Goal: Task Accomplishment & Management: Complete application form

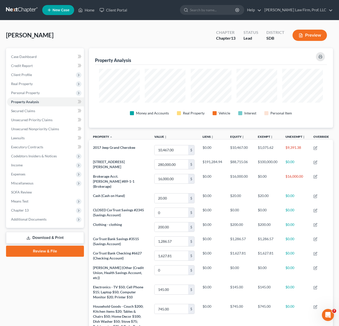
drag, startPoint x: 23, startPoint y: 27, endPoint x: 97, endPoint y: 75, distance: 87.7
click at [23, 27] on div "[PERSON_NAME] Upgraded Chapter Chapter 13 Status Lead District SDB Preview" at bounding box center [169, 37] width 327 height 22
drag, startPoint x: 30, startPoint y: 112, endPoint x: 130, endPoint y: 137, distance: 103.1
click at [30, 112] on span "Secured Claims" at bounding box center [23, 111] width 24 height 4
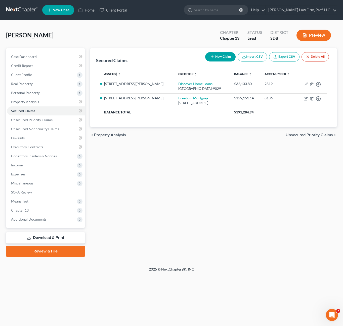
click at [259, 219] on div "Secured Claims New Claim Import CSV Export CSV Delete All Asset(s) expand_more …" at bounding box center [213, 152] width 252 height 209
click at [305, 100] on icon "button" at bounding box center [305, 99] width 3 height 3
select select "9"
select select "0"
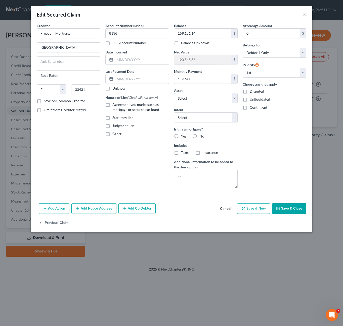
click at [280, 145] on div "Arrearage Amount 0 $ Belongs To * Select Debtor 1 Only Debtor 2 Only Debtor 1 A…" at bounding box center [274, 107] width 69 height 169
click at [236, 123] on div "Balance 159,151.14 $ Balance Unknown Balance Undetermined 159,151.14 $ Balance …" at bounding box center [205, 107] width 69 height 169
click at [230, 120] on select "Select Surrender Redeem Reaffirm Avoid Other" at bounding box center [206, 118] width 64 height 10
select select "4"
click at [174, 113] on select "Select Surrender Redeem Reaffirm Avoid Other" at bounding box center [206, 118] width 64 height 10
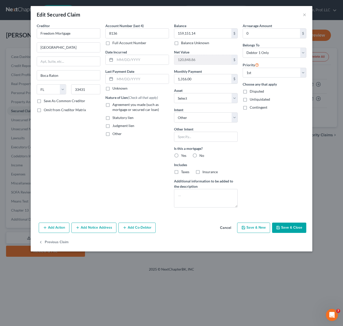
click at [266, 147] on div "Arrearage Amount 0 $ Belongs To * Select Debtor 1 Only Debtor 2 Only Debtor 1 A…" at bounding box center [274, 117] width 69 height 189
click at [209, 131] on div "Other Intent" at bounding box center [206, 134] width 64 height 15
click at [205, 138] on input "text" at bounding box center [206, 137] width 64 height 10
click at [207, 135] on input "text" at bounding box center [206, 137] width 64 height 10
click at [250, 155] on div "Arrearage Amount 0 $ Belongs To * Select Debtor 1 Only Debtor 2 Only Debtor 1 A…" at bounding box center [274, 117] width 69 height 189
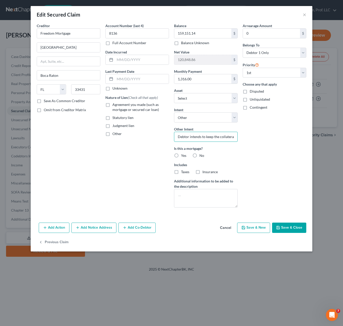
scroll to position [0, 78]
drag, startPoint x: 226, startPoint y: 141, endPoint x: 303, endPoint y: 132, distance: 77.9
click at [310, 139] on div "Creditor * Freedom Mortgage [GEOGRAPHIC_DATA] [GEOGRAPHIC_DATA] [US_STATE][GEOG…" at bounding box center [171, 122] width 281 height 198
type input "Debtor intends to keep the collateral and make normal payments directly to cred…"
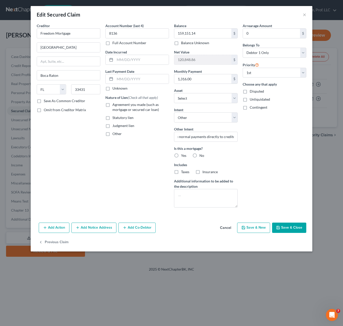
drag, startPoint x: 180, startPoint y: 155, endPoint x: 173, endPoint y: 170, distance: 16.7
click at [181, 155] on label "Yes" at bounding box center [183, 155] width 5 height 5
click at [183, 155] on input "Yes" at bounding box center [184, 154] width 3 height 3
radio input "true"
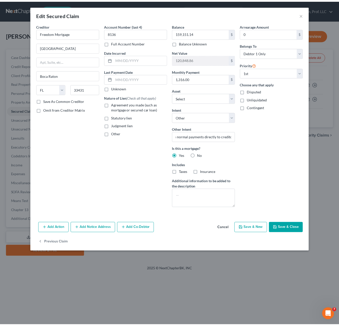
scroll to position [0, 0]
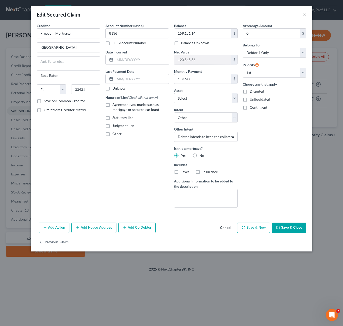
click at [181, 174] on label "Taxes" at bounding box center [185, 172] width 8 height 5
click at [183, 173] on input "Taxes" at bounding box center [184, 171] width 3 height 3
checkbox input "true"
click at [202, 173] on label "Insurance" at bounding box center [209, 172] width 15 height 5
click at [204, 173] on input "Insurance" at bounding box center [205, 171] width 3 height 3
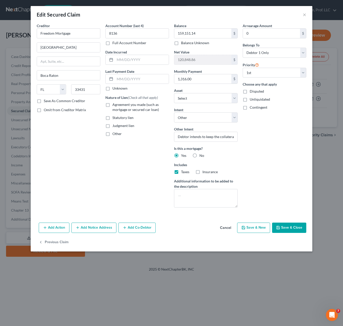
checkbox input "true"
drag, startPoint x: 288, startPoint y: 226, endPoint x: 85, endPoint y: 173, distance: 209.4
click at [287, 225] on button "Save & Close" at bounding box center [289, 228] width 34 height 11
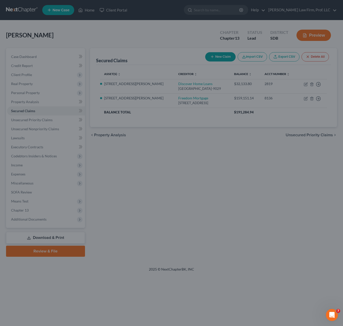
select select "3"
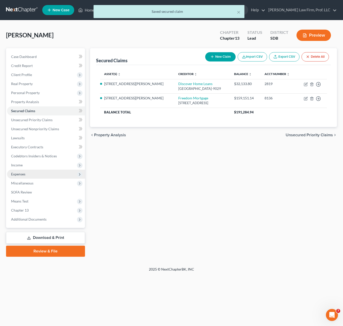
click at [25, 173] on span "Expenses" at bounding box center [18, 174] width 14 height 4
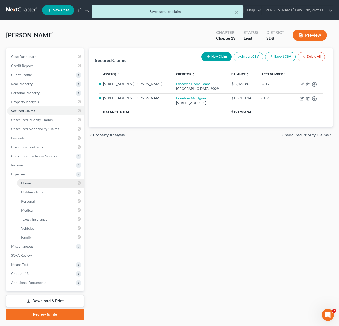
click at [28, 181] on span "Home" at bounding box center [26, 183] width 10 height 4
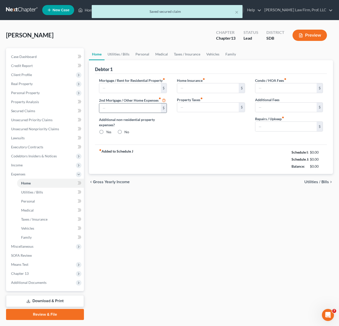
type input "1,318.09"
type input "600.00"
radio input "true"
type input "0.00"
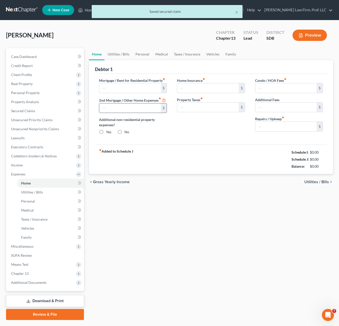
type input "110.00"
type input "0.00"
type input "50.00"
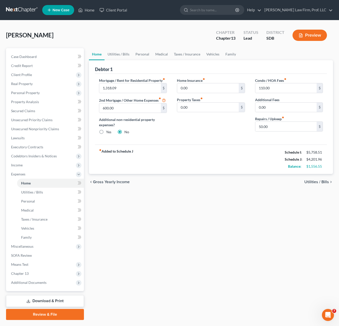
drag, startPoint x: 218, startPoint y: 218, endPoint x: 222, endPoint y: 208, distance: 10.9
click at [218, 218] on div "Home Utilities / Bills Personal Medical Taxes / Insurance Vehicles Family Debto…" at bounding box center [210, 184] width 249 height 272
drag, startPoint x: 23, startPoint y: 108, endPoint x: 219, endPoint y: 128, distance: 197.6
click at [23, 108] on link "Secured Claims" at bounding box center [45, 111] width 77 height 9
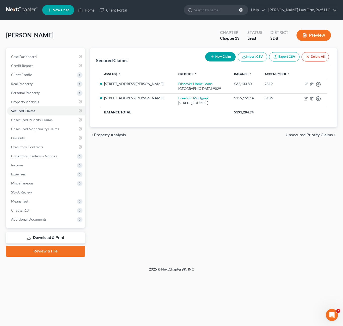
drag, startPoint x: 232, startPoint y: 244, endPoint x: 331, endPoint y: 242, distance: 99.0
click at [232, 244] on div "Secured Claims New Claim Import CSV Export CSV Delete All Asset(s) expand_more …" at bounding box center [213, 152] width 252 height 209
drag, startPoint x: 216, startPoint y: 210, endPoint x: 110, endPoint y: 107, distance: 147.5
click at [215, 210] on div "Secured Claims New Claim Import CSV Export CSV Delete All Asset(s) expand_more …" at bounding box center [213, 152] width 252 height 209
drag, startPoint x: 262, startPoint y: 187, endPoint x: 320, endPoint y: 186, distance: 58.6
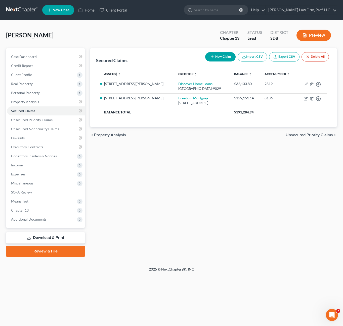
click at [265, 188] on div "Secured Claims New Claim Import CSV Export CSV Delete All Asset(s) expand_more …" at bounding box center [213, 152] width 252 height 209
drag, startPoint x: 243, startPoint y: 205, endPoint x: 320, endPoint y: 222, distance: 78.5
click at [245, 205] on div "Secured Claims New Claim Import CSV Export CSV Delete All Asset(s) expand_more …" at bounding box center [213, 152] width 252 height 209
drag, startPoint x: 268, startPoint y: 177, endPoint x: 340, endPoint y: 174, distance: 71.2
click at [269, 177] on div "Secured Claims New Claim Import CSV Export CSV Delete All Asset(s) expand_more …" at bounding box center [213, 152] width 252 height 209
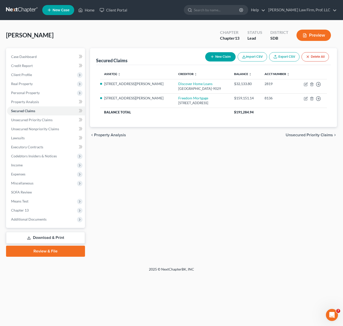
drag, startPoint x: 229, startPoint y: 193, endPoint x: 223, endPoint y: 167, distance: 26.3
click at [232, 190] on div "Secured Claims New Claim Import CSV Export CSV Delete All Asset(s) expand_more …" at bounding box center [213, 152] width 252 height 209
drag, startPoint x: 252, startPoint y: 280, endPoint x: 247, endPoint y: 304, distance: 24.6
click at [254, 280] on div "Home New Case Client Portal [PERSON_NAME] Law Firm, Prof. LLC [PERSON_NAME][EMA…" at bounding box center [171, 163] width 343 height 326
click at [219, 199] on div "Secured Claims New Claim Import CSV Export CSV Delete All Asset(s) expand_more …" at bounding box center [213, 152] width 252 height 209
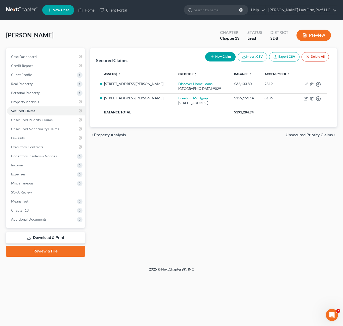
click at [221, 197] on div "Secured Claims New Claim Import CSV Export CSV Delete All Asset(s) expand_more …" at bounding box center [213, 152] width 252 height 209
click at [249, 155] on div "Secured Claims New Claim Import CSV Export CSV Delete All Asset(s) expand_more …" at bounding box center [213, 152] width 252 height 209
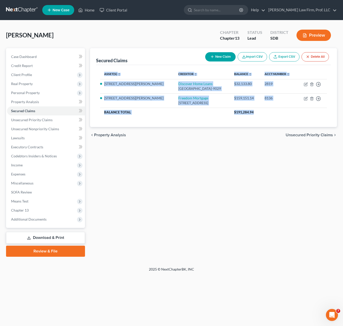
drag, startPoint x: 254, startPoint y: 115, endPoint x: 90, endPoint y: 73, distance: 169.7
click at [90, 73] on div "Secured Claims New Claim Import CSV Export CSV Delete All Asset(s) expand_more …" at bounding box center [213, 87] width 247 height 79
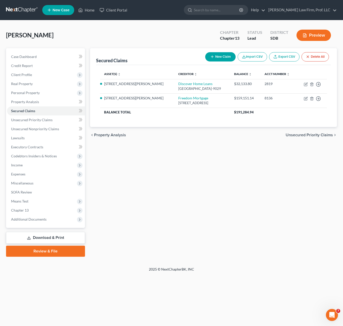
drag, startPoint x: 188, startPoint y: 150, endPoint x: 210, endPoint y: 164, distance: 26.0
click at [199, 164] on div "Secured Claims New Claim Import CSV Export CSV Delete All Asset(s) expand_more …" at bounding box center [213, 152] width 252 height 209
click at [275, 225] on div "Secured Claims New Claim Import CSV Export CSV Delete All Asset(s) expand_more …" at bounding box center [213, 152] width 252 height 209
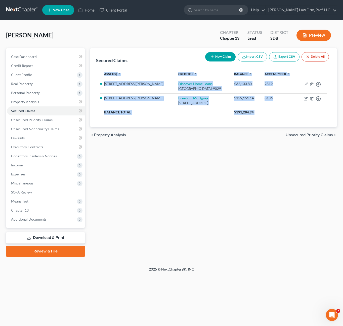
drag, startPoint x: 235, startPoint y: 182, endPoint x: 162, endPoint y: 152, distance: 79.3
click at [89, 72] on div "Secured Claims New Claim Import CSV Export CSV Delete All Asset(s) expand_more …" at bounding box center [213, 152] width 252 height 209
drag, startPoint x: 162, startPoint y: 152, endPoint x: 236, endPoint y: 171, distance: 76.6
click at [169, 161] on div "Secured Claims New Claim Import CSV Export CSV Delete All Asset(s) expand_more …" at bounding box center [213, 152] width 252 height 209
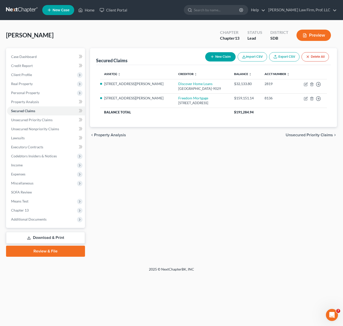
click at [313, 161] on div "Secured Claims New Claim Import CSV Export CSV Delete All Asset(s) expand_more …" at bounding box center [213, 152] width 252 height 209
click at [287, 172] on div "Secured Claims New Claim Import CSV Export CSV Delete All Asset(s) expand_more …" at bounding box center [213, 152] width 252 height 209
drag, startPoint x: 331, startPoint y: 173, endPoint x: 80, endPoint y: 37, distance: 285.6
click at [80, 37] on div "[PERSON_NAME] Upgraded Chapter Chapter 13 Status Lead District SDB Preview Peti…" at bounding box center [171, 143] width 331 height 235
drag, startPoint x: 108, startPoint y: 38, endPoint x: 111, endPoint y: 40, distance: 3.9
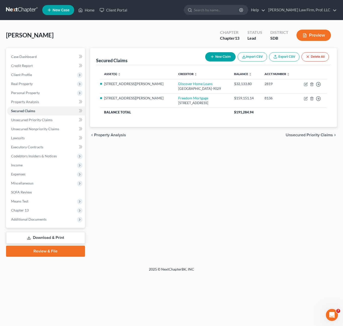
click at [110, 39] on div "[PERSON_NAME] Upgraded Chapter Chapter 13 Status Lead District SDB Preview" at bounding box center [171, 37] width 331 height 22
click at [258, 167] on div "Secured Claims New Claim Import CSV Export CSV Delete All Asset(s) expand_more …" at bounding box center [213, 152] width 252 height 209
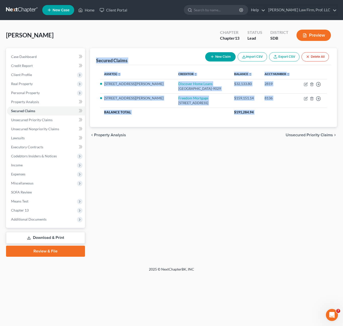
drag, startPoint x: 334, startPoint y: 155, endPoint x: 96, endPoint y: 53, distance: 259.3
click at [96, 53] on div "Secured Claims New Claim Import CSV Export CSV Delete All Asset(s) expand_more …" at bounding box center [213, 152] width 252 height 209
click at [96, 51] on div "Secured Claims New Claim Import CSV Export CSV Delete All" at bounding box center [213, 56] width 235 height 17
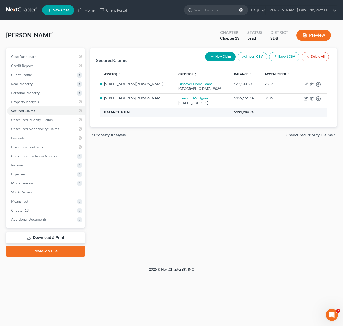
click at [136, 117] on th "Balance Total" at bounding box center [165, 112] width 130 height 9
click at [221, 183] on div "Secured Claims New Claim Import CSV Export CSV Delete All Asset(s) expand_more …" at bounding box center [213, 152] width 252 height 209
click at [275, 237] on div "Secured Claims New Claim Import CSV Export CSV Delete All Asset(s) expand_more …" at bounding box center [213, 152] width 252 height 209
click at [326, 175] on div "Secured Claims New Claim Import CSV Export CSV Delete All Asset(s) expand_more …" at bounding box center [213, 152] width 252 height 209
click at [298, 167] on div "Secured Claims New Claim Import CSV Export CSV Delete All Asset(s) expand_more …" at bounding box center [213, 152] width 252 height 209
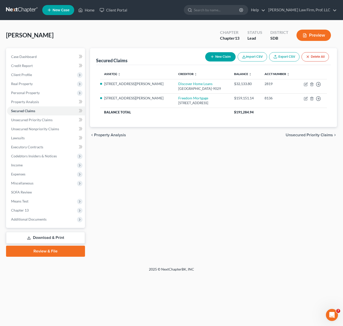
click at [215, 186] on div "Secured Claims New Claim Import CSV Export CSV Delete All Asset(s) expand_more …" at bounding box center [213, 152] width 252 height 209
click at [133, 182] on div "Secured Claims New Claim Import CSV Export CSV Delete All Asset(s) expand_more …" at bounding box center [213, 152] width 252 height 209
drag, startPoint x: 84, startPoint y: 9, endPoint x: 146, endPoint y: 31, distance: 65.5
click at [84, 9] on link "Home" at bounding box center [86, 10] width 21 height 9
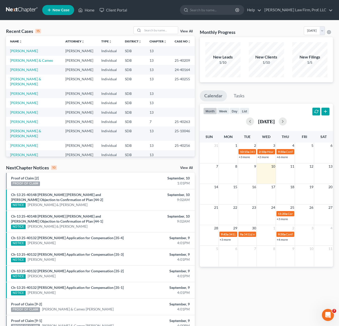
click at [32, 143] on td "[PERSON_NAME]" at bounding box center [33, 145] width 55 height 9
drag, startPoint x: 35, startPoint y: 141, endPoint x: 41, endPoint y: 140, distance: 5.8
click at [35, 143] on link "[PERSON_NAME]" at bounding box center [24, 145] width 28 height 4
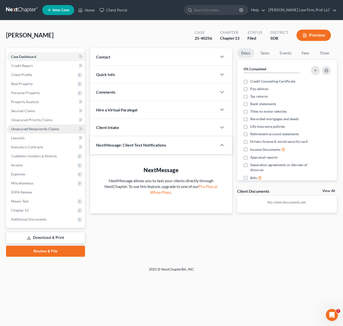
drag, startPoint x: 31, startPoint y: 126, endPoint x: 57, endPoint y: 101, distance: 35.9
click at [31, 125] on link "Unsecured Nonpriority Claims" at bounding box center [46, 129] width 78 height 9
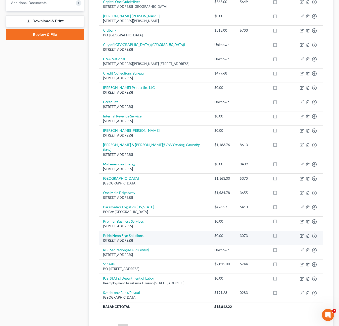
scroll to position [264, 0]
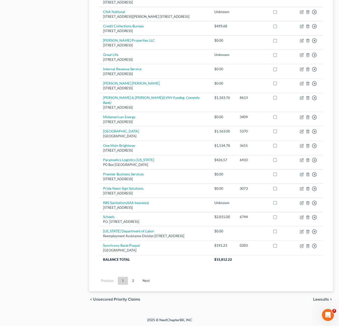
click at [134, 285] on ul "Previous 1 2 Next" at bounding box center [211, 281] width 232 height 13
click at [132, 284] on link "2" at bounding box center [133, 281] width 10 height 8
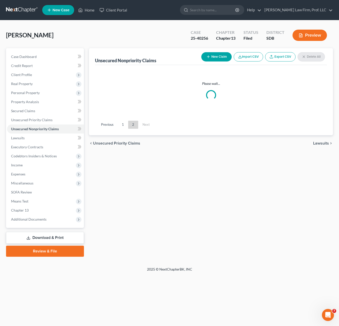
scroll to position [0, 0]
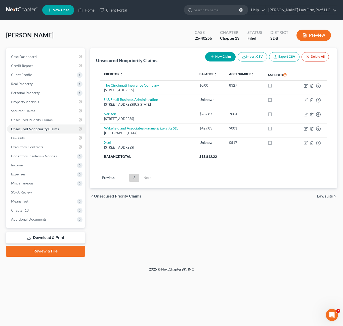
click at [264, 214] on div "Unsecured Nonpriority Claims New Claim Import CSV Export CSV Delete All Credito…" at bounding box center [213, 152] width 252 height 209
click at [314, 244] on div "Unsecured Nonpriority Claims New Claim Import CSV Export CSV Delete All Credito…" at bounding box center [213, 152] width 252 height 209
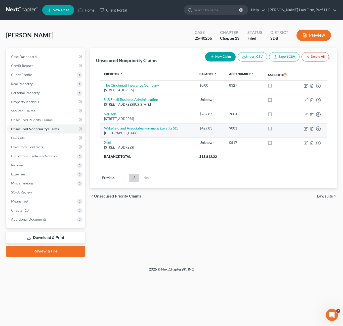
click at [220, 215] on div "Unsecured Nonpriority Claims New Claim Import CSV Export CSV Delete All Credito…" at bounding box center [213, 152] width 252 height 209
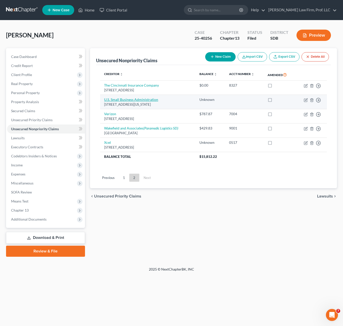
click at [144, 98] on link "U.S. Small Business Administration" at bounding box center [131, 100] width 54 height 4
select select "8"
select select "0"
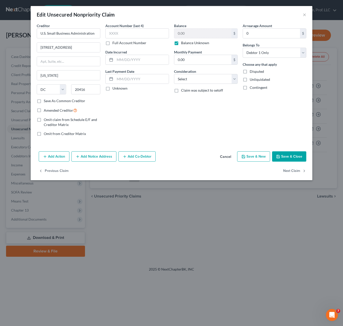
click at [200, 135] on div "Balance 0.00 $ Balance Unknown Balance Undetermined 0.00 $ Balance Unknown Mont…" at bounding box center [205, 81] width 69 height 117
drag, startPoint x: 172, startPoint y: 118, endPoint x: 175, endPoint y: 119, distance: 3.3
click at [172, 119] on div "Balance 0.00 $ Balance Unknown Balance Undetermined 0.00 $ Balance Unknown Mont…" at bounding box center [205, 81] width 69 height 117
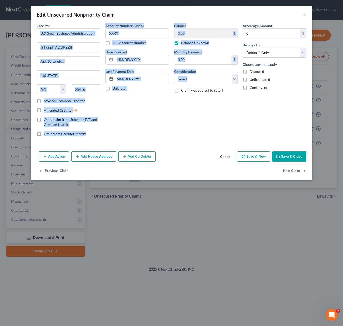
drag, startPoint x: 166, startPoint y: 135, endPoint x: 134, endPoint y: 108, distance: 41.7
click at [33, 29] on div "Creditor * U.S. Small Business Administration [STREET_ADDRESS][PERSON_NAME][US_…" at bounding box center [171, 86] width 281 height 126
click at [134, 112] on div "Account Number (last 4) Full Account Number Date Incurred Last Payment Date Unk…" at bounding box center [137, 81] width 69 height 117
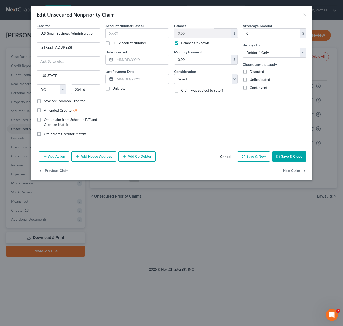
click at [204, 128] on div "Balance 0.00 $ Balance Unknown Balance Undetermined 0.00 $ Balance Unknown Mont…" at bounding box center [205, 81] width 69 height 117
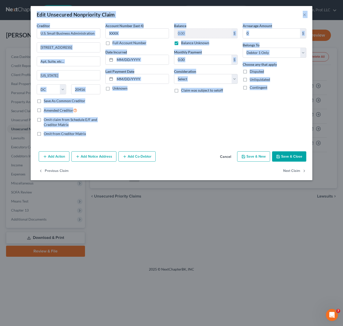
drag, startPoint x: 287, startPoint y: 126, endPoint x: 36, endPoint y: 12, distance: 275.3
click at [36, 12] on div "Edit Unsecured Nonpriority Claim × Creditor * U.S. Small Business Administratio…" at bounding box center [171, 93] width 281 height 174
drag, startPoint x: 40, startPoint y: 12, endPoint x: 229, endPoint y: 124, distance: 219.8
click at [244, 136] on div "Arrearage Amount 0 $ Belongs To * Select Debtor 1 Only Debtor 2 Only Debtor 1 A…" at bounding box center [274, 81] width 69 height 117
click at [227, 124] on div "Balance 0.00 $ Balance Unknown Balance Undetermined 0.00 $ Balance Unknown Mont…" at bounding box center [205, 81] width 69 height 117
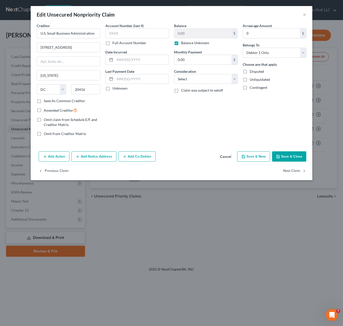
click at [271, 136] on div "Arrearage Amount 0 $ Belongs To * Select Debtor 1 Only Debtor 2 Only Debtor 1 A…" at bounding box center [274, 81] width 69 height 117
click at [302, 7] on div "Edit Unsecured Nonpriority Claim ×" at bounding box center [171, 14] width 281 height 17
click at [302, 11] on div "Edit Unsecured Nonpriority Claim ×" at bounding box center [171, 14] width 281 height 17
click at [304, 14] on button "×" at bounding box center [305, 15] width 4 height 6
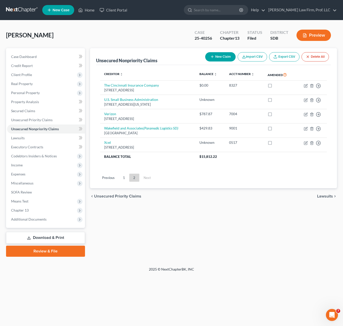
click at [228, 228] on div "Unsecured Nonpriority Claims New Claim Import CSV Export CSV Delete All Credito…" at bounding box center [213, 152] width 252 height 209
drag, startPoint x: 255, startPoint y: 233, endPoint x: 257, endPoint y: 228, distance: 5.1
click at [254, 233] on div "Unsecured Nonpriority Claims New Claim Import CSV Export CSV Delete All Credito…" at bounding box center [213, 152] width 252 height 209
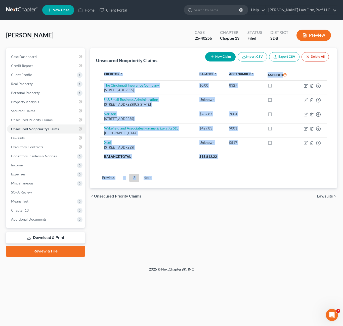
drag, startPoint x: 259, startPoint y: 228, endPoint x: 93, endPoint y: 67, distance: 230.7
click at [93, 67] on div "Unsecured Nonpriority Claims New Claim Import CSV Export CSV Delete All Credito…" at bounding box center [213, 152] width 252 height 209
drag, startPoint x: 105, startPoint y: 73, endPoint x: 167, endPoint y: 181, distance: 124.6
click at [167, 181] on ul "Previous 1 2 Next" at bounding box center [213, 177] width 235 height 13
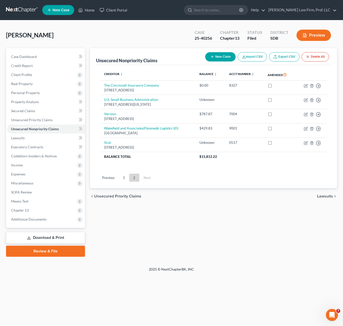
click at [224, 216] on div "Unsecured Nonpriority Claims New Claim Import CSV Export CSV Delete All Credito…" at bounding box center [213, 152] width 252 height 209
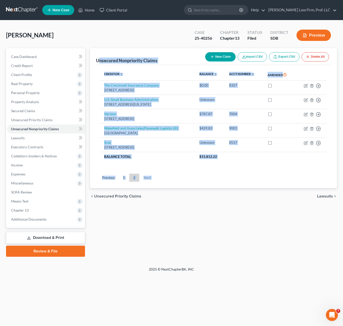
drag, startPoint x: 206, startPoint y: 215, endPoint x: 100, endPoint y: 64, distance: 184.2
click at [100, 64] on div "Unsecured Nonpriority Claims New Claim Import CSV Export CSV Delete All Credito…" at bounding box center [213, 152] width 252 height 209
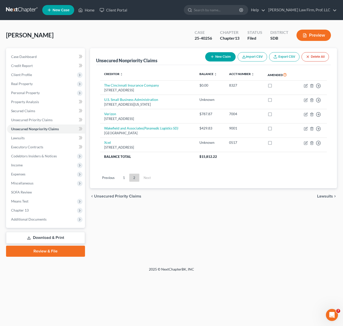
drag, startPoint x: 100, startPoint y: 66, endPoint x: 135, endPoint y: 43, distance: 41.8
click at [132, 42] on div "[PERSON_NAME] Upgraded Case 25-40256 Chapter Chapter 13 Status Filed District S…" at bounding box center [171, 37] width 331 height 22
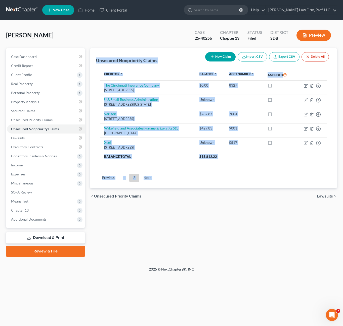
drag, startPoint x: 248, startPoint y: 216, endPoint x: 90, endPoint y: 57, distance: 223.9
click at [90, 57] on div "Unsecured Nonpriority Claims New Claim Import CSV Export CSV Delete All Credito…" at bounding box center [213, 152] width 252 height 209
drag, startPoint x: 125, startPoint y: 92, endPoint x: 207, endPoint y: 185, distance: 124.3
click at [180, 173] on ul "Previous 1 2 Next" at bounding box center [213, 177] width 235 height 13
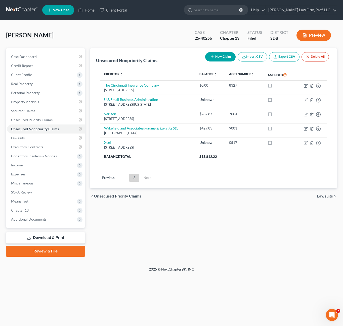
click at [235, 186] on div "Previous 1 2 Next" at bounding box center [213, 179] width 235 height 17
drag, startPoint x: 322, startPoint y: 165, endPoint x: 108, endPoint y: 45, distance: 246.0
click at [92, 55] on div "Unsecured Nonpriority Claims New Claim Import CSV Export CSV Delete All Credito…" at bounding box center [213, 118] width 247 height 140
drag, startPoint x: 108, startPoint y: 45, endPoint x: 123, endPoint y: 39, distance: 16.4
click at [116, 40] on div "[PERSON_NAME] Upgraded Case 25-40256 Chapter Chapter 13 Status Filed District S…" at bounding box center [171, 37] width 331 height 22
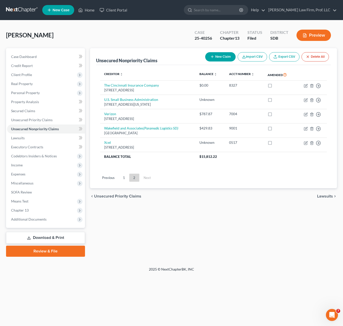
drag, startPoint x: 127, startPoint y: 232, endPoint x: 115, endPoint y: 227, distance: 12.3
click at [127, 232] on div "Unsecured Nonpriority Claims New Claim Import CSV Export CSV Delete All Credito…" at bounding box center [213, 152] width 252 height 209
click at [29, 119] on span "Unsecured Priority Claims" at bounding box center [31, 120] width 41 height 4
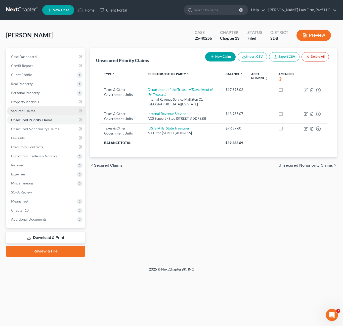
click at [25, 110] on span "Secured Claims" at bounding box center [23, 111] width 24 height 4
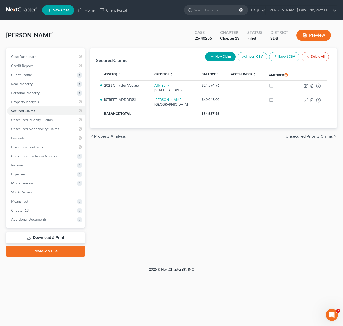
click at [242, 198] on div "Secured Claims New Claim Import CSV Export CSV Delete All Asset(s) expand_more …" at bounding box center [213, 152] width 252 height 209
drag, startPoint x: 28, startPoint y: 121, endPoint x: 201, endPoint y: 189, distance: 185.3
click at [28, 121] on span "Unsecured Priority Claims" at bounding box center [31, 120] width 41 height 4
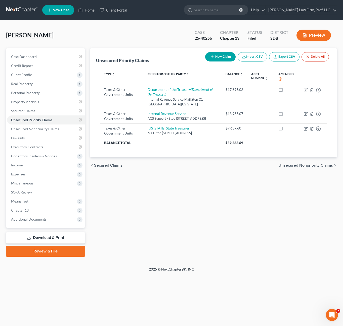
click at [260, 205] on div "Unsecured Priority Claims New Claim Import CSV Export CSV Delete All Type expan…" at bounding box center [213, 152] width 252 height 209
drag, startPoint x: 285, startPoint y: 191, endPoint x: 279, endPoint y: 193, distance: 6.3
click at [285, 191] on div "Unsecured Priority Claims New Claim Import CSV Export CSV Delete All Type expan…" at bounding box center [213, 152] width 252 height 209
click at [254, 194] on div "Unsecured Priority Claims New Claim Import CSV Export CSV Delete All Type expan…" at bounding box center [213, 152] width 252 height 209
click at [167, 170] on div "chevron_left Secured Claims Unsecured Nonpriority Claims chevron_right" at bounding box center [213, 166] width 247 height 16
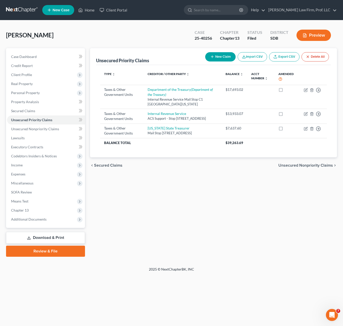
click at [183, 158] on div "Type expand_more expand_less unfold_more Creditor / Other Party expand_more exp…" at bounding box center [213, 111] width 235 height 92
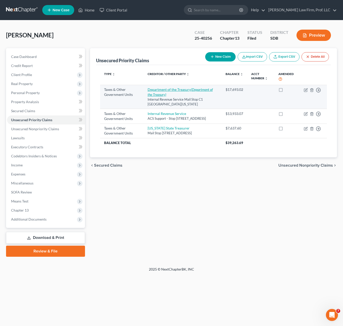
click at [178, 91] on link "Department of the Treasury (Department of the Treasury)" at bounding box center [180, 91] width 65 height 9
select select "4"
select select "26"
select select "0"
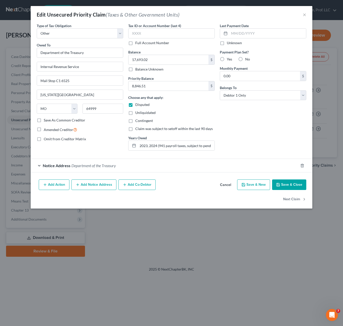
click at [250, 125] on div "Last Payment Date Unknown Payment Plan Set? Yes No Monthly Payment 0.00 $ Belon…" at bounding box center [262, 89] width 91 height 132
click at [306, 17] on div "Edit Unsecured Priority Claim (Taxes & Other Government Units) ×" at bounding box center [171, 14] width 281 height 17
click at [305, 15] on button "×" at bounding box center [305, 15] width 4 height 6
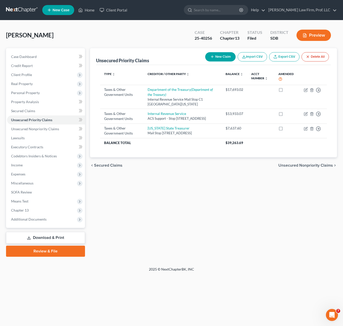
click at [275, 260] on div "Petition Navigation Case Dashboard Payments Invoices Payments Payments Credit R…" at bounding box center [171, 154] width 331 height 213
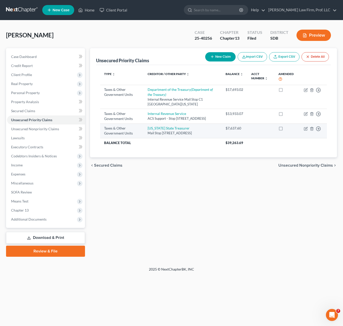
click at [179, 129] on td "[US_STATE] State Treasurer Mail Stop [STREET_ADDRESS]" at bounding box center [182, 131] width 78 height 15
click at [177, 130] on link "[US_STATE] State Treasurer" at bounding box center [169, 128] width 42 height 4
select select "2"
select select "43"
select select "0"
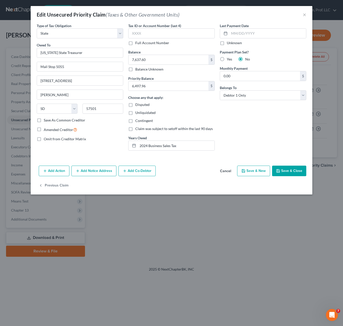
click at [172, 118] on div "Choose any that apply: Disputed Unliquidated Contingent Claim was subject to se…" at bounding box center [171, 113] width 86 height 36
click at [257, 138] on div "Last Payment Date Unknown Payment Plan Set? Yes No Monthly Payment 0.00 $ Belon…" at bounding box center [262, 89] width 91 height 132
click at [283, 171] on button "Save & Close" at bounding box center [289, 171] width 34 height 11
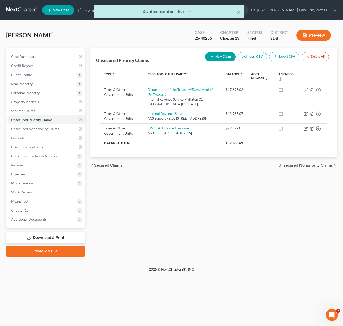
click at [290, 232] on div "Unsecured Priority Claims New Claim Import CSV Export CSV Delete All Type expan…" at bounding box center [213, 152] width 252 height 209
click at [277, 229] on div "Unsecured Priority Claims New Claim Import CSV Export CSV Delete All Type expan…" at bounding box center [213, 152] width 252 height 209
click at [197, 194] on div "Unsecured Priority Claims New Claim Import CSV Export CSV Delete All Type expan…" at bounding box center [213, 152] width 252 height 209
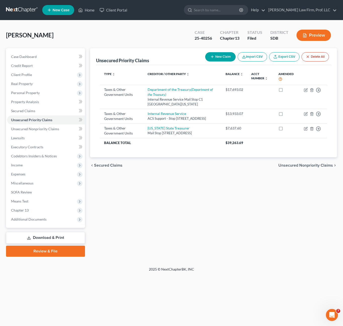
drag, startPoint x: 216, startPoint y: 180, endPoint x: 251, endPoint y: 170, distance: 37.1
click at [216, 174] on div "chevron_left Secured Claims Unsecured Nonpriority Claims chevron_right" at bounding box center [213, 166] width 247 height 16
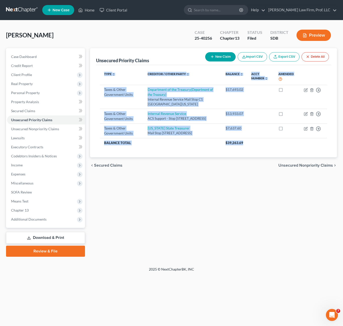
drag, startPoint x: 257, startPoint y: 151, endPoint x: 96, endPoint y: 72, distance: 179.6
click at [96, 72] on div "Unsecured Priority Claims New Claim Import CSV Export CSV Delete All Type expan…" at bounding box center [213, 102] width 247 height 109
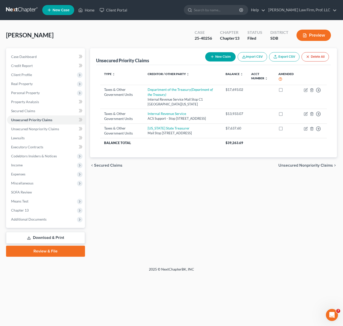
drag, startPoint x: 115, startPoint y: 75, endPoint x: 141, endPoint y: 44, distance: 40.8
click at [141, 44] on div "[PERSON_NAME] Upgraded Case 25-40256 Chapter Chapter 13 Status Filed District S…" at bounding box center [171, 37] width 331 height 22
drag, startPoint x: 95, startPoint y: 37, endPoint x: 225, endPoint y: 197, distance: 206.2
click at [232, 180] on div "[PERSON_NAME] Upgraded Case 25-40256 Chapter Chapter 13 Status Filed District S…" at bounding box center [171, 143] width 331 height 235
drag, startPoint x: 225, startPoint y: 197, endPoint x: 237, endPoint y: 213, distance: 20.8
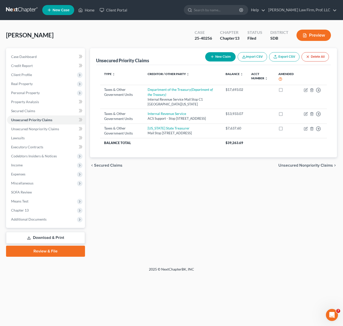
click at [238, 213] on div "Unsecured Priority Claims New Claim Import CSV Export CSV Delete All Type expan…" at bounding box center [213, 152] width 252 height 209
click at [236, 215] on div "Unsecured Priority Claims New Claim Import CSV Export CSV Delete All Type expan…" at bounding box center [213, 152] width 252 height 209
click at [237, 210] on div "Unsecured Priority Claims New Claim Import CSV Export CSV Delete All Type expan…" at bounding box center [213, 152] width 252 height 209
click at [264, 147] on th "$39,263.69" at bounding box center [273, 142] width 105 height 9
click at [215, 208] on div "Unsecured Priority Claims New Claim Import CSV Export CSV Delete All Type expan…" at bounding box center [213, 152] width 252 height 209
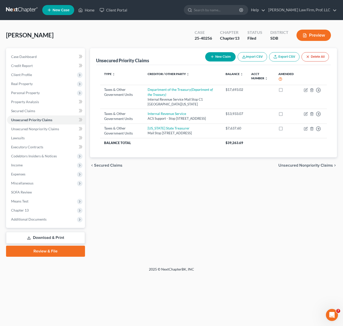
click at [195, 232] on div "Unsecured Priority Claims New Claim Import CSV Export CSV Delete All Type expan…" at bounding box center [213, 152] width 252 height 209
click at [218, 218] on div "Unsecured Priority Claims New Claim Import CSV Export CSV Delete All Type expan…" at bounding box center [213, 152] width 252 height 209
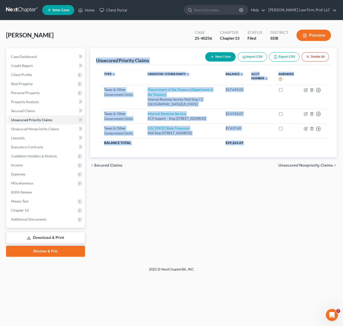
drag, startPoint x: 304, startPoint y: 203, endPoint x: 95, endPoint y: 56, distance: 255.1
click at [95, 56] on div "Unsecured Priority Claims New Claim Import CSV Export CSV Delete All Type expan…" at bounding box center [213, 152] width 252 height 209
click at [210, 234] on div "Unsecured Priority Claims New Claim Import CSV Export CSV Delete All Type expan…" at bounding box center [213, 152] width 252 height 209
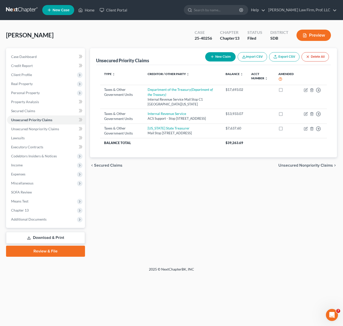
click at [329, 223] on div "Unsecured Priority Claims New Claim Import CSV Export CSV Delete All Type expan…" at bounding box center [213, 152] width 252 height 209
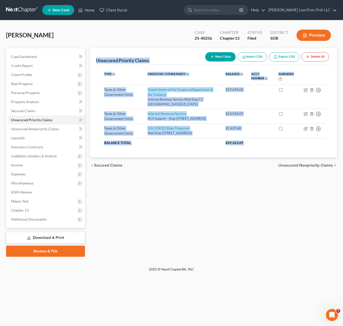
drag, startPoint x: 337, startPoint y: 193, endPoint x: 97, endPoint y: 51, distance: 278.7
click at [96, 54] on div "Unsecured Priority Claims New Claim Import CSV Export CSV Delete All Type expan…" at bounding box center [213, 152] width 252 height 209
click at [294, 227] on div "Unsecured Priority Claims New Claim Import CSV Export CSV Delete All Type expan…" at bounding box center [213, 152] width 252 height 209
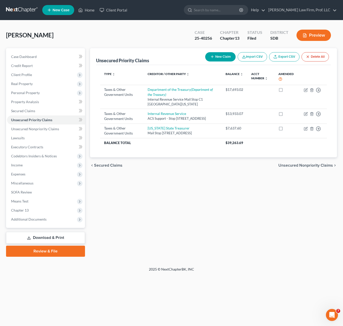
click at [226, 226] on div "Unsecured Priority Claims New Claim Import CSV Export CSV Delete All Type expan…" at bounding box center [213, 152] width 252 height 209
click at [228, 222] on div "Unsecured Priority Claims New Claim Import CSV Export CSV Delete All Type expan…" at bounding box center [213, 152] width 252 height 209
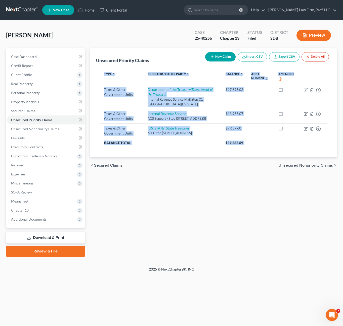
drag, startPoint x: 240, startPoint y: 229, endPoint x: 95, endPoint y: 71, distance: 214.3
click at [93, 73] on div "Unsecured Priority Claims New Claim Import CSV Export CSV Delete All Type expan…" at bounding box center [213, 152] width 252 height 209
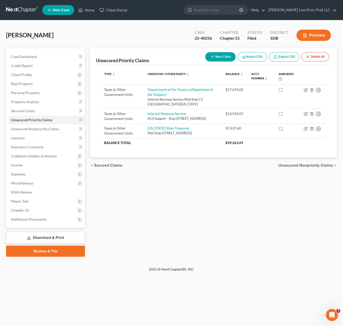
drag, startPoint x: 95, startPoint y: 71, endPoint x: 157, endPoint y: 38, distance: 69.8
click at [157, 38] on div "[PERSON_NAME] Upgraded Case 25-40256 Chapter Chapter 13 Status Filed District S…" at bounding box center [171, 37] width 331 height 22
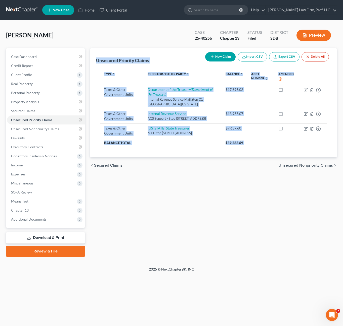
drag, startPoint x: 97, startPoint y: 57, endPoint x: 242, endPoint y: 269, distance: 257.0
click at [285, 218] on div "Unsecured Priority Claims New Claim Import CSV Export CSV Delete All Type expan…" at bounding box center [213, 152] width 252 height 209
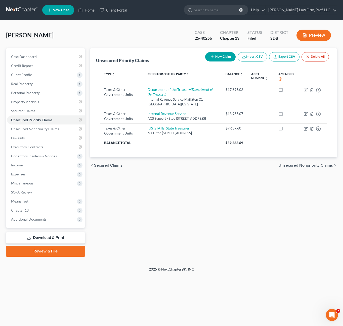
click at [225, 267] on div "2025 © NextChapterBK, INC" at bounding box center [171, 271] width 286 height 9
click at [159, 197] on div "Unsecured Priority Claims New Claim Import CSV Export CSV Delete All Type expan…" at bounding box center [213, 152] width 252 height 209
click at [132, 212] on div "Unsecured Priority Claims New Claim Import CSV Export CSV Delete All Type expan…" at bounding box center [213, 152] width 252 height 209
click at [324, 215] on div "Unsecured Priority Claims New Claim Import CSV Export CSV Delete All Type expan…" at bounding box center [213, 152] width 252 height 209
click at [193, 223] on div "Unsecured Priority Claims New Claim Import CSV Export CSV Delete All Type expan…" at bounding box center [213, 152] width 252 height 209
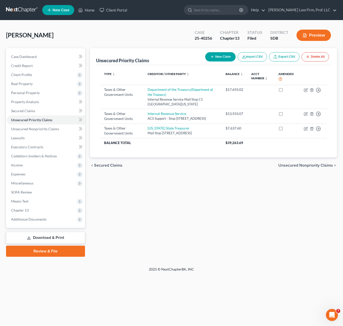
click at [246, 226] on div "Unsecured Priority Claims New Claim Import CSV Export CSV Delete All Type expan…" at bounding box center [213, 152] width 252 height 209
drag, startPoint x: 308, startPoint y: 232, endPoint x: 289, endPoint y: 232, distance: 18.3
click at [304, 232] on div "Unsecured Priority Claims New Claim Import CSV Export CSV Delete All Type expan…" at bounding box center [213, 152] width 252 height 209
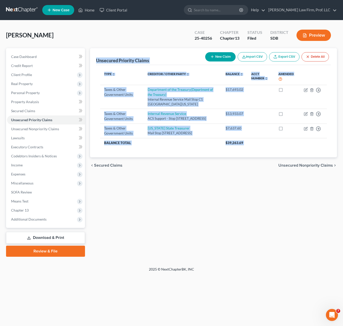
drag, startPoint x: 306, startPoint y: 226, endPoint x: 96, endPoint y: 58, distance: 269.2
click at [97, 58] on div "Unsecured Priority Claims New Claim Import CSV Export CSV Delete All Type expan…" at bounding box center [213, 152] width 252 height 209
click at [208, 174] on div "chevron_left Secured Claims Unsecured Nonpriority Claims chevron_right" at bounding box center [213, 166] width 247 height 16
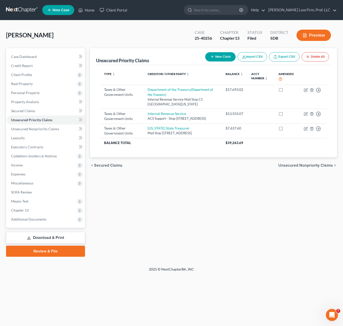
click at [325, 202] on div "Unsecured Priority Claims New Claim Import CSV Export CSV Delete All Type expan…" at bounding box center [213, 152] width 252 height 209
click at [308, 229] on div "Unsecured Priority Claims New Claim Import CSV Export CSV Delete All Type expan…" at bounding box center [213, 152] width 252 height 209
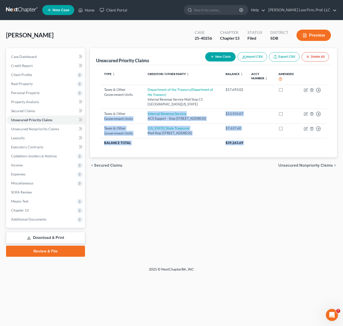
drag, startPoint x: 339, startPoint y: 198, endPoint x: 98, endPoint y: 103, distance: 258.9
click at [103, 117] on div "Unsecured Priority Claims New Claim Import CSV Export CSV Delete All Type expan…" at bounding box center [213, 152] width 252 height 209
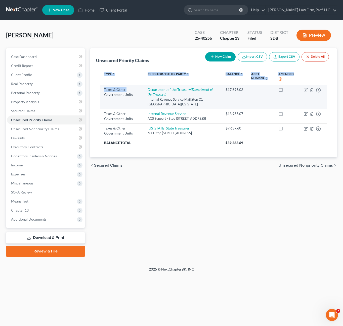
drag, startPoint x: 98, startPoint y: 103, endPoint x: 103, endPoint y: 97, distance: 7.4
click at [97, 89] on div "Type expand_more expand_less unfold_more Creditor / Other Party expand_more exp…" at bounding box center [213, 111] width 235 height 92
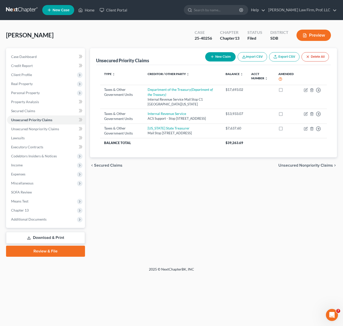
drag, startPoint x: 208, startPoint y: 193, endPoint x: 214, endPoint y: 194, distance: 5.8
click at [209, 194] on div "Unsecured Priority Claims New Claim Import CSV Export CSV Delete All Type expan…" at bounding box center [213, 152] width 252 height 209
click at [251, 234] on div "Unsecured Priority Claims New Claim Import CSV Export CSV Delete All Type expan…" at bounding box center [213, 152] width 252 height 209
click at [234, 229] on div "Unsecured Priority Claims New Claim Import CSV Export CSV Delete All Type expan…" at bounding box center [213, 152] width 252 height 209
click at [318, 220] on div "Unsecured Priority Claims New Claim Import CSV Export CSV Delete All Type expan…" at bounding box center [213, 152] width 252 height 209
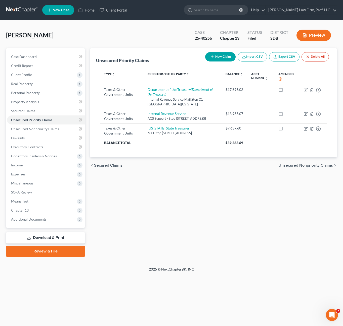
click at [246, 210] on div "Unsecured Priority Claims New Claim Import CSV Export CSV Delete All Type expan…" at bounding box center [213, 152] width 252 height 209
click at [292, 212] on div "Unsecured Priority Claims New Claim Import CSV Export CSV Delete All Type expan…" at bounding box center [213, 152] width 252 height 209
drag, startPoint x: 283, startPoint y: 204, endPoint x: 288, endPoint y: 205, distance: 5.1
click at [282, 204] on div "Unsecured Priority Claims New Claim Import CSV Export CSV Delete All Type expan…" at bounding box center [213, 152] width 252 height 209
click at [316, 202] on div "Unsecured Priority Claims New Claim Import CSV Export CSV Delete All Type expan…" at bounding box center [213, 152] width 252 height 209
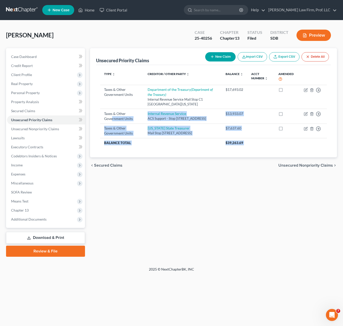
drag, startPoint x: 323, startPoint y: 193, endPoint x: 157, endPoint y: 163, distance: 168.5
click at [112, 117] on div "Unsecured Priority Claims New Claim Import CSV Export CSV Delete All Type expan…" at bounding box center [213, 152] width 252 height 209
drag, startPoint x: 157, startPoint y: 163, endPoint x: 189, endPoint y: 212, distance: 58.4
click at [189, 212] on div "Unsecured Priority Claims New Claim Import CSV Export CSV Delete All Type expan…" at bounding box center [213, 152] width 252 height 209
click at [239, 223] on div "Unsecured Priority Claims New Claim Import CSV Export CSV Delete All Type expan…" at bounding box center [213, 152] width 252 height 209
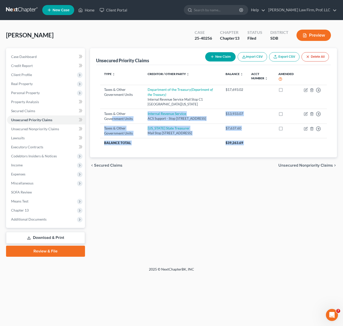
click at [272, 219] on div "Unsecured Priority Claims New Claim Import CSV Export CSV Delete All Type expan…" at bounding box center [213, 152] width 252 height 209
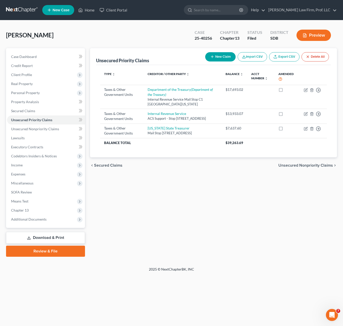
click at [306, 221] on div "Unsecured Priority Claims New Claim Import CSV Export CSV Delete All Type expan…" at bounding box center [213, 152] width 252 height 209
drag, startPoint x: 298, startPoint y: 202, endPoint x: 301, endPoint y: 203, distance: 3.1
click at [298, 203] on div "Unsecured Priority Claims New Claim Import CSV Export CSV Delete All Type expan…" at bounding box center [213, 152] width 252 height 209
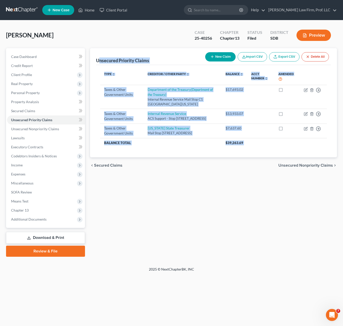
drag, startPoint x: 268, startPoint y: 219, endPoint x: 99, endPoint y: 56, distance: 234.8
click at [99, 56] on div "Unsecured Priority Claims New Claim Import CSV Export CSV Delete All Type expan…" at bounding box center [213, 152] width 252 height 209
copy ui-view "nsecured Priority Claims New Claim Import CSV Export CSV Delete All Type expand…"
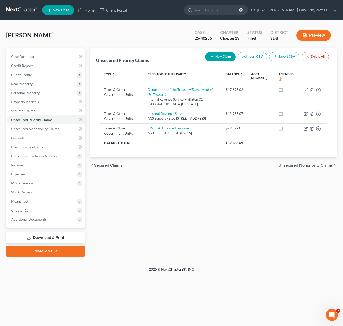
click at [169, 47] on div "[PERSON_NAME] Upgraded Case 25-40256 Chapter Chapter 13 Status Filed District S…" at bounding box center [171, 37] width 331 height 22
click at [215, 259] on div "Petition Navigation Case Dashboard Payments Invoices Payments Payments Credit R…" at bounding box center [171, 154] width 331 height 213
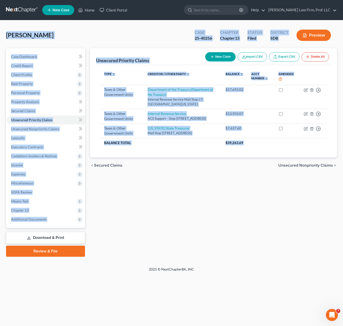
drag, startPoint x: 312, startPoint y: 232, endPoint x: -2, endPoint y: 25, distance: 375.6
click at [0, 25] on html "Home New Case Client Portal [PERSON_NAME] Law Firm, Prof. LLC [PERSON_NAME][EMA…" at bounding box center [171, 163] width 343 height 326
click at [88, 38] on div "[PERSON_NAME] Upgraded Case 25-40256 Chapter Chapter 13 Status Filed District S…" at bounding box center [171, 37] width 331 height 22
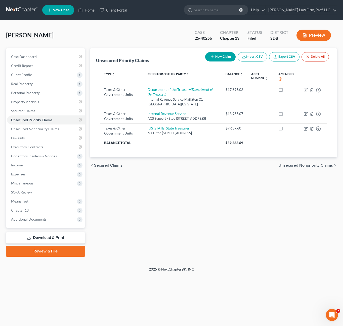
click at [205, 216] on div "Unsecured Priority Claims New Claim Import CSV Export CSV Delete All Type expan…" at bounding box center [213, 152] width 252 height 209
click at [184, 223] on div "Unsecured Priority Claims New Claim Import CSV Export CSV Delete All Type expan…" at bounding box center [213, 152] width 252 height 209
click at [234, 207] on div "Unsecured Priority Claims New Claim Import CSV Export CSV Delete All Type expan…" at bounding box center [213, 152] width 252 height 209
click at [258, 238] on div "Unsecured Priority Claims New Claim Import CSV Export CSV Delete All Type expan…" at bounding box center [213, 152] width 252 height 209
click at [86, 11] on link "Home" at bounding box center [86, 10] width 21 height 9
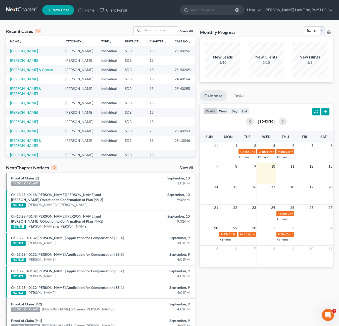
drag, startPoint x: 28, startPoint y: 61, endPoint x: 32, endPoint y: 65, distance: 5.4
click at [28, 61] on link "[PERSON_NAME]" at bounding box center [24, 60] width 28 height 4
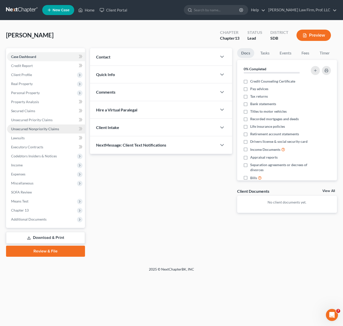
click at [33, 129] on span "Unsecured Nonpriority Claims" at bounding box center [35, 129] width 48 height 4
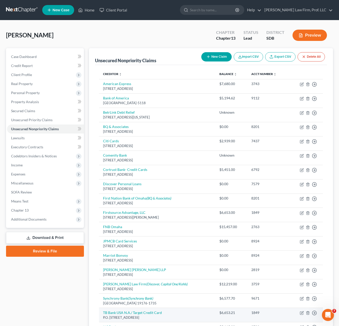
click at [48, 290] on div "Case Dashboard Payments Invoices Payments Payments Credit Report Client Profile" at bounding box center [45, 210] width 83 height 324
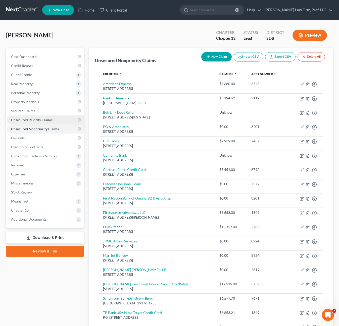
click at [39, 122] on link "Unsecured Priority Claims" at bounding box center [45, 120] width 77 height 9
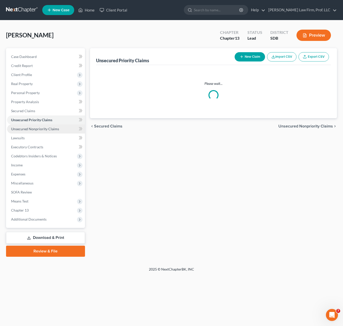
click at [45, 133] on link "Unsecured Nonpriority Claims" at bounding box center [46, 129] width 78 height 9
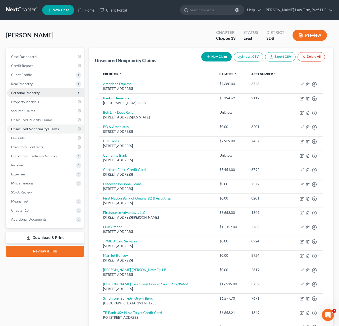
click at [23, 94] on span "Personal Property" at bounding box center [25, 93] width 29 height 4
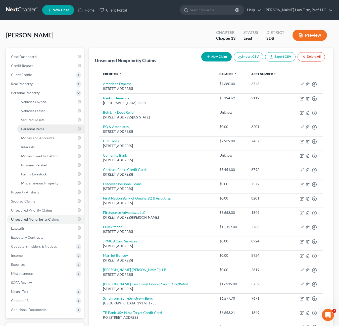
click at [38, 131] on link "Personal Items" at bounding box center [50, 129] width 67 height 9
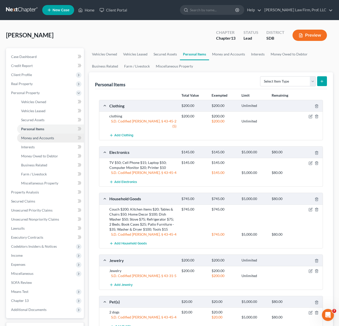
click at [44, 140] on span "Money and Accounts" at bounding box center [37, 138] width 33 height 4
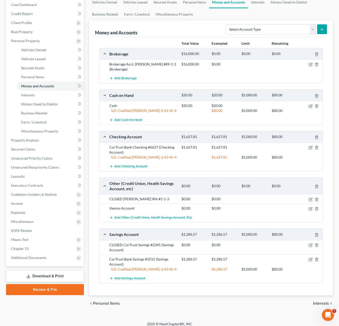
scroll to position [57, 0]
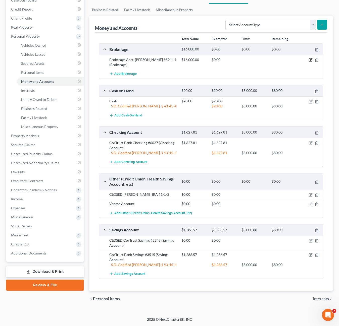
click at [310, 60] on icon "button" at bounding box center [311, 60] width 4 height 4
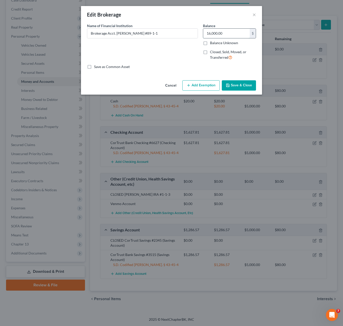
click at [231, 34] on input "16,000.00" at bounding box center [226, 34] width 46 height 10
type input "0"
type input "1.12"
drag, startPoint x: 185, startPoint y: 52, endPoint x: 177, endPoint y: 71, distance: 20.9
click at [147, 55] on div "Name of Financial Institution * Brokerage Acct. [PERSON_NAME] #89-1-1" at bounding box center [142, 43] width 116 height 41
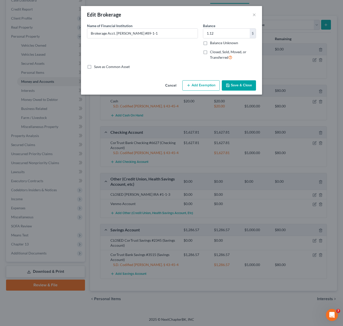
click at [197, 84] on button "Add Exemption" at bounding box center [200, 85] width 37 height 11
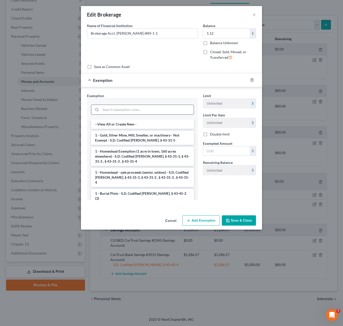
click at [160, 114] on input "search" at bounding box center [147, 110] width 93 height 10
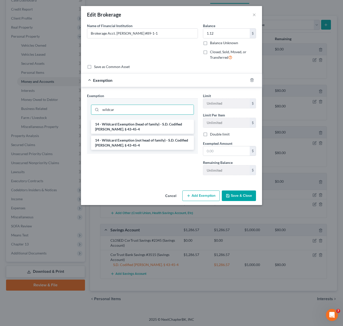
type input "wildcar"
click at [171, 163] on div "Exemption Set must be selected for CA. Exemption * wildcar 14 - Wildcard Exempt…" at bounding box center [142, 136] width 116 height 86
click at [148, 111] on input "wildcar" at bounding box center [147, 110] width 93 height 10
click at [147, 111] on input "wildcar" at bounding box center [147, 110] width 93 height 10
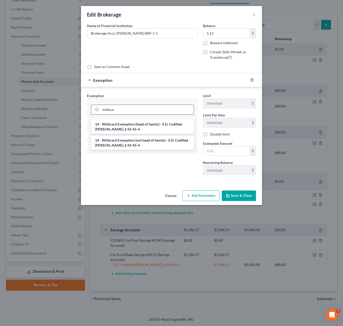
click at [147, 111] on input "wildcar" at bounding box center [147, 110] width 93 height 10
click at [139, 145] on li "14 - Wildcard Exemption (not head of family) - S.D. Codified [PERSON_NAME]. § 4…" at bounding box center [142, 143] width 103 height 14
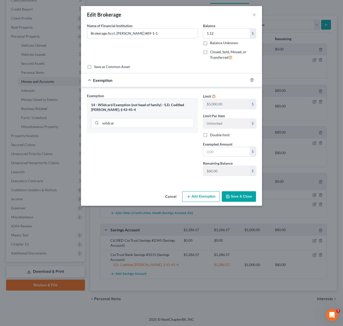
click at [136, 172] on div "Exemption Set must be selected for CA. Exemption * 14 - Wildcard Exemption (not…" at bounding box center [142, 136] width 116 height 87
click at [218, 152] on input "text" at bounding box center [226, 152] width 46 height 10
type input "1.12"
click at [244, 196] on button "Save & Close" at bounding box center [239, 196] width 34 height 11
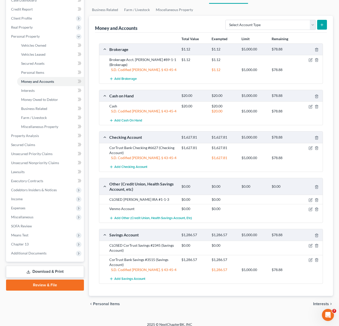
drag, startPoint x: 225, startPoint y: 292, endPoint x: 225, endPoint y: 288, distance: 3.5
click at [225, 292] on div "Total Value Exempted Limit Remaining Brokerage $1.12 $1.12 $5,000.00 $78.88 Bro…" at bounding box center [211, 165] width 232 height 264
click at [251, 294] on div "Total Value Exempted Limit Remaining Brokerage $1.12 $1.12 $5,000.00 $78.88 Bro…" at bounding box center [211, 165] width 232 height 264
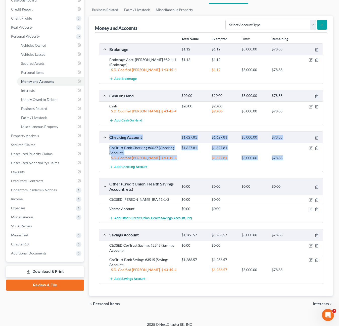
drag, startPoint x: 163, startPoint y: 168, endPoint x: 104, endPoint y: 142, distance: 65.0
click at [104, 142] on div "Checking Account $1,627.81 $1,627.81 $5,000.00 $78.88 CorTrust Bank Checking #6…" at bounding box center [211, 151] width 224 height 40
click at [199, 167] on div "Add Checking Account" at bounding box center [215, 167] width 216 height 9
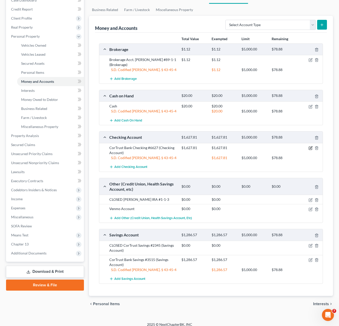
click at [309, 148] on icon "button" at bounding box center [311, 148] width 4 height 4
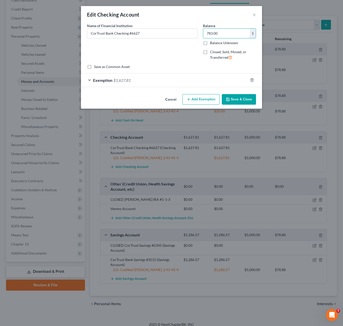
type input "783.00"
click at [183, 74] on div "Exemption $1,627.81" at bounding box center [164, 80] width 167 height 13
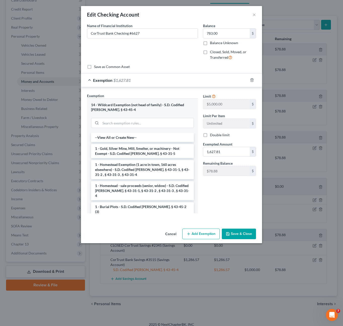
click at [174, 80] on div "Exemption $1,627.81" at bounding box center [164, 80] width 167 height 13
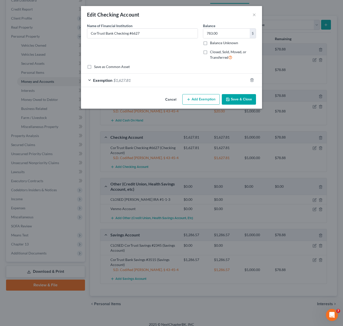
drag, startPoint x: 154, startPoint y: 79, endPoint x: 255, endPoint y: 138, distance: 116.2
click at [155, 79] on div "Exemption $1,627.81" at bounding box center [164, 80] width 167 height 13
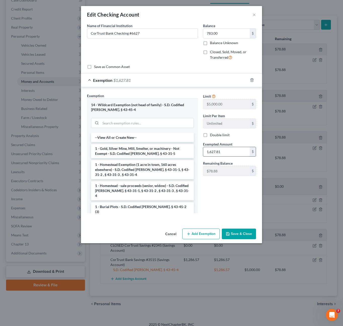
click at [226, 150] on input "1,627.81" at bounding box center [226, 152] width 46 height 10
type input "783.00"
click at [228, 213] on div "Limit $5,000.00 $ Limit Per Item Unlimited $ Double limit Exempted Amount * 783…" at bounding box center [229, 155] width 58 height 124
click at [234, 232] on button "Save & Close" at bounding box center [239, 234] width 34 height 11
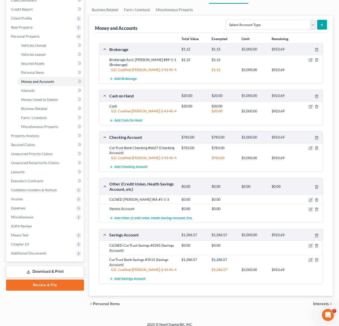
scroll to position [62, 0]
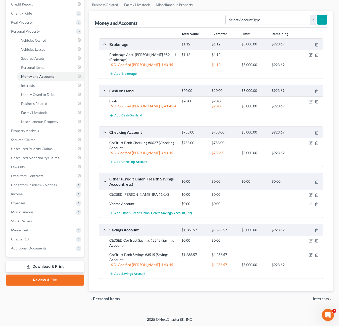
click at [188, 279] on div "Total Value Exempted Limit Remaining Brokerage $1.12 $1.12 $5,000.00 $923.69 Br…" at bounding box center [211, 160] width 232 height 264
click at [310, 255] on icon "button" at bounding box center [311, 255] width 4 height 4
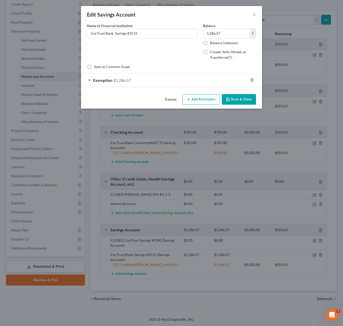
click at [168, 53] on div "Name of Financial Institution * CorTrust Bank Savings #3515" at bounding box center [142, 43] width 116 height 41
click at [152, 79] on div "Exemption $1,286.57" at bounding box center [164, 80] width 167 height 13
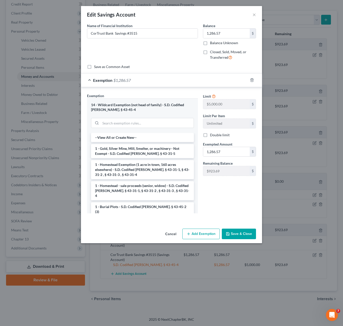
click at [230, 198] on div "Limit $5,000.00 $ Limit Per Item Unlimited $ Double limit Exempted Amount * 1,2…" at bounding box center [229, 155] width 58 height 124
click at [236, 230] on button "Save & Close" at bounding box center [239, 234] width 34 height 11
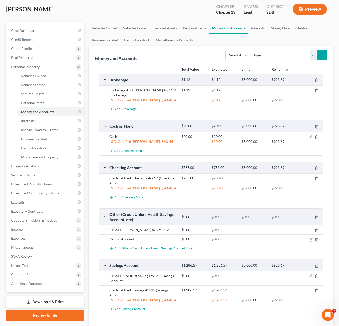
scroll to position [0, 0]
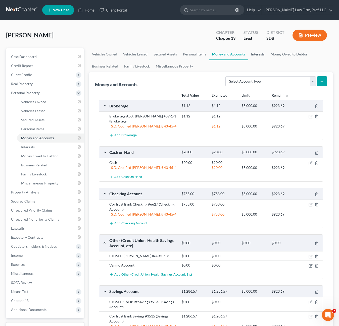
click at [259, 55] on link "Interests" at bounding box center [258, 54] width 20 height 12
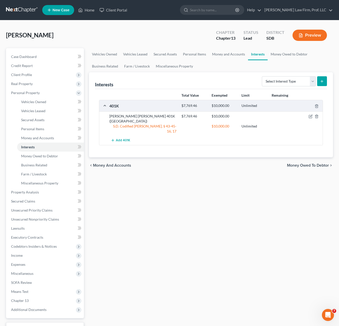
drag, startPoint x: 201, startPoint y: 184, endPoint x: 252, endPoint y: 104, distance: 94.6
click at [201, 183] on div "Vehicles Owned Vehicles Leased Secured Assets Personal Items Money and Accounts…" at bounding box center [210, 197] width 249 height 299
drag, startPoint x: 294, startPoint y: 80, endPoint x: 295, endPoint y: 87, distance: 7.1
click at [294, 80] on select "Select Interest Type 401K Annuity Bond Education IRA Government Bond Government…" at bounding box center [289, 81] width 54 height 10
select select "ira"
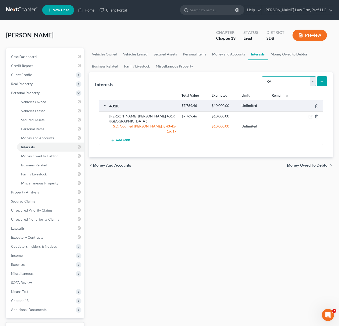
click at [262, 76] on select "Select Interest Type 401K Annuity Bond Education IRA Government Bond Government…" at bounding box center [289, 81] width 54 height 10
click at [319, 79] on button "submit" at bounding box center [322, 81] width 10 height 10
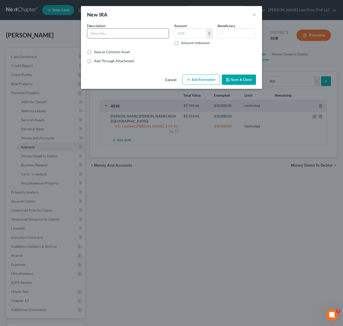
drag, startPoint x: 123, startPoint y: 26, endPoint x: 119, endPoint y: 34, distance: 9.0
click at [123, 28] on div "Description *" at bounding box center [127, 34] width 87 height 22
drag, startPoint x: 119, startPoint y: 34, endPoint x: 117, endPoint y: 32, distance: 2.7
click at [119, 34] on input "text" at bounding box center [127, 34] width 81 height 10
drag, startPoint x: 148, startPoint y: 30, endPoint x: 134, endPoint y: 34, distance: 14.2
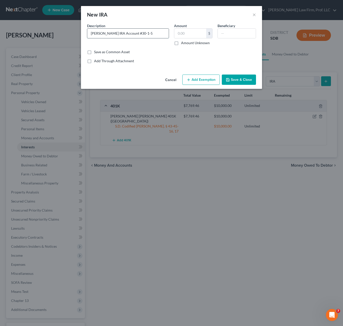
click at [134, 34] on input "[PERSON_NAME] IRA Account #30-1-5" at bounding box center [127, 34] width 81 height 10
type input "[PERSON_NAME] IRA Account #182"
drag, startPoint x: 188, startPoint y: 32, endPoint x: 185, endPoint y: 34, distance: 4.0
click at [188, 32] on input "text" at bounding box center [190, 34] width 32 height 10
type input "17,578.90"
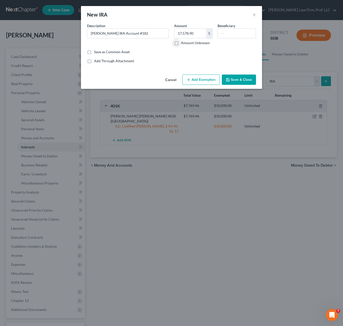
drag, startPoint x: 209, startPoint y: 78, endPoint x: 179, endPoint y: 119, distance: 50.7
click at [209, 78] on button "Add Exemption" at bounding box center [200, 80] width 37 height 11
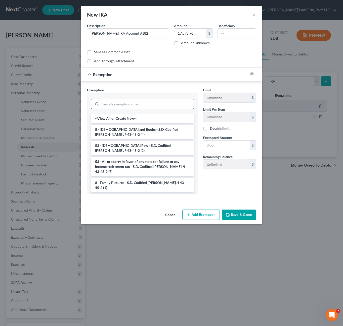
click at [148, 105] on input "search" at bounding box center [147, 104] width 93 height 10
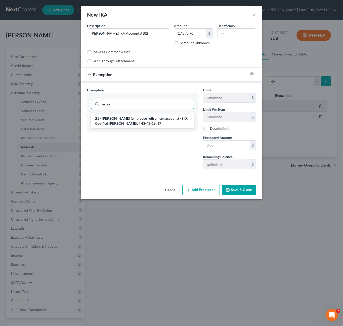
type input "erisa"
click at [149, 124] on li "21 - [PERSON_NAME] (employee retirement account) - S.D. Codified [PERSON_NAME].…" at bounding box center [142, 121] width 103 height 14
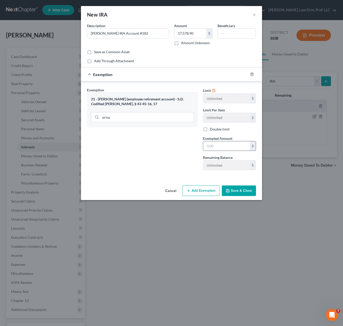
click at [214, 146] on input "text" at bounding box center [226, 146] width 46 height 10
type input "18,000"
click at [236, 193] on button "Save & Close" at bounding box center [239, 191] width 34 height 11
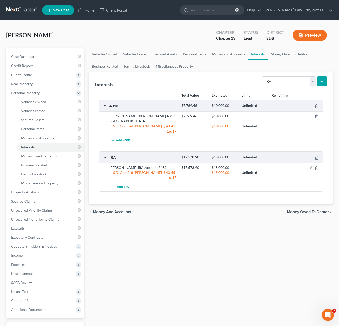
drag, startPoint x: 116, startPoint y: 259, endPoint x: 121, endPoint y: 253, distance: 7.5
click at [117, 260] on div "Vehicles Owned Vehicles Leased Secured Assets Personal Items Money and Accounts…" at bounding box center [210, 197] width 249 height 299
click at [56, 157] on span "Money Owed to Debtor" at bounding box center [39, 156] width 37 height 4
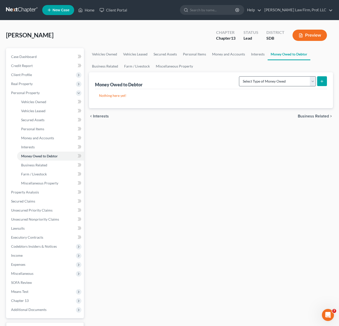
drag, startPoint x: 182, startPoint y: 183, endPoint x: 305, endPoint y: 83, distance: 159.2
click at [184, 182] on div "Vehicles Owned Vehicles Leased Secured Assets Personal Items Money and Accounts…" at bounding box center [210, 197] width 249 height 299
click at [254, 91] on div "Nothing here yet!" at bounding box center [211, 98] width 232 height 19
click at [145, 203] on div "Vehicles Owned Vehicles Leased Secured Assets Personal Items Money and Accounts…" at bounding box center [210, 197] width 249 height 299
click at [37, 193] on span "Property Analysis" at bounding box center [25, 192] width 28 height 4
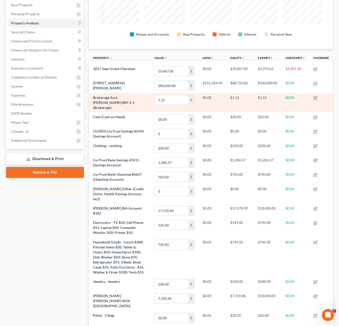
scroll to position [6, 0]
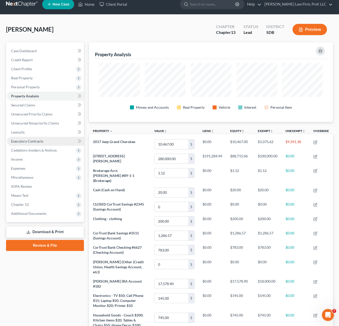
click at [46, 142] on link "Executory Contracts" at bounding box center [45, 141] width 77 height 9
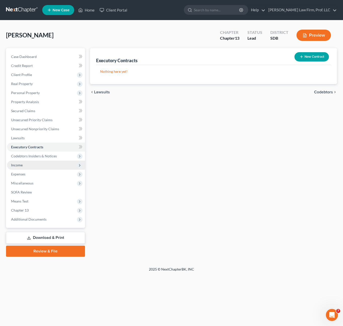
click at [36, 164] on span "Income" at bounding box center [46, 165] width 78 height 9
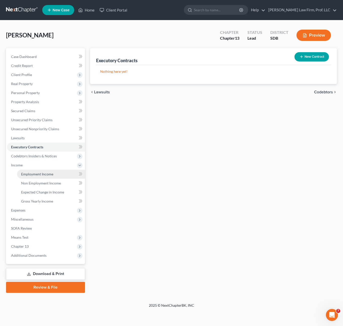
click at [38, 173] on span "Employment Income" at bounding box center [37, 174] width 32 height 4
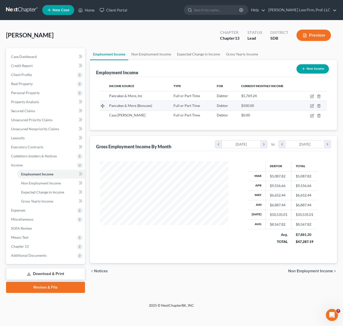
scroll to position [90, 138]
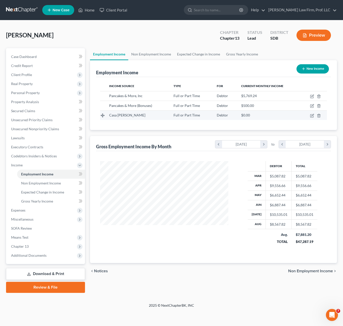
click at [309, 115] on td at bounding box center [313, 116] width 26 height 10
click at [312, 115] on icon "button" at bounding box center [312, 116] width 4 height 4
select select "0"
select select "43"
select select "1"
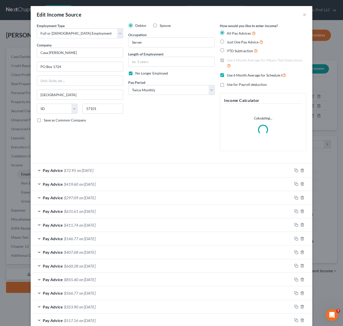
click at [171, 127] on div "Debtor Spouse Occupation Server Length of Employment No Longer Employed Pay Per…" at bounding box center [171, 89] width 91 height 132
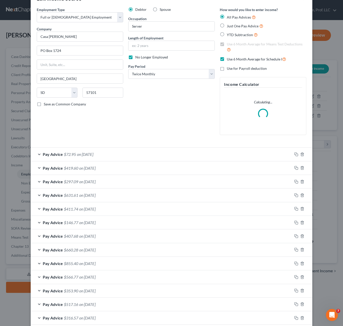
scroll to position [25, 0]
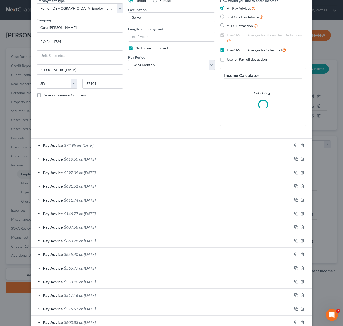
click at [122, 161] on div "Pay Advice $419.60 on [DATE]" at bounding box center [161, 159] width 261 height 13
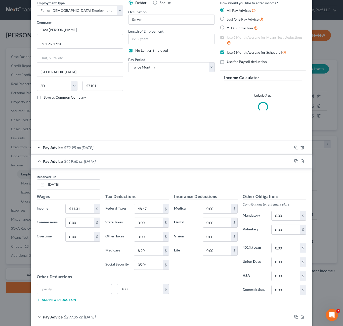
scroll to position [0, 0]
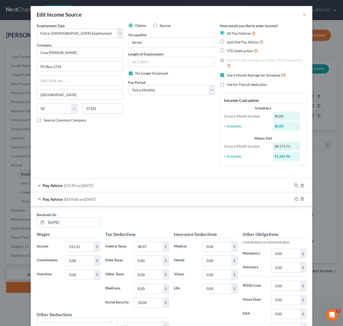
click at [188, 123] on div "Debtor Spouse Occupation Server Length of Employment No Longer Employed Pay Per…" at bounding box center [171, 96] width 91 height 147
click at [203, 128] on div "Debtor Spouse Occupation Server Length of Employment No Longer Employed Pay Per…" at bounding box center [171, 96] width 91 height 147
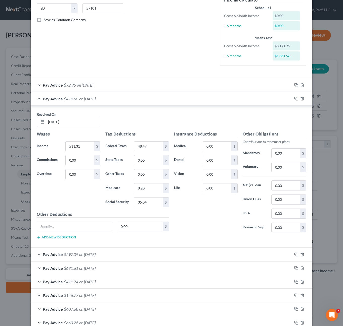
click at [162, 102] on div "Pay Advice $419.60 on [DATE]" at bounding box center [161, 98] width 261 height 13
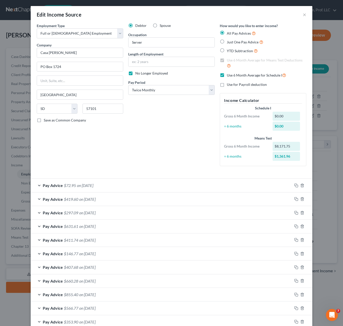
drag, startPoint x: 152, startPoint y: 127, endPoint x: 153, endPoint y: 61, distance: 65.6
click at [152, 127] on div "Debtor Spouse Occupation Server Length of Employment No Longer Employed Pay Per…" at bounding box center [171, 96] width 91 height 147
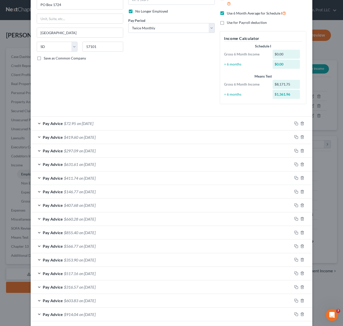
scroll to position [85, 0]
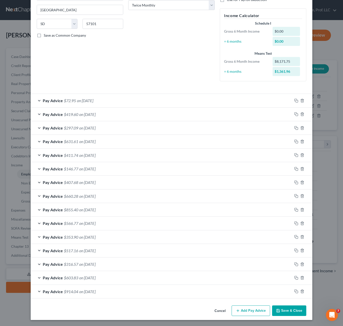
click at [125, 100] on div "Pay Advice $72.95 on [DATE]" at bounding box center [161, 100] width 261 height 13
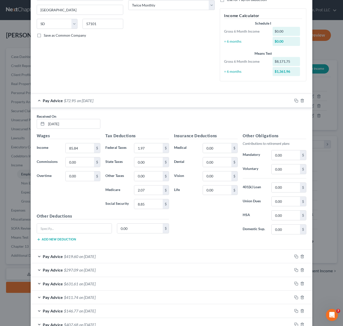
click at [125, 100] on div "Pay Advice $72.95 on [DATE]" at bounding box center [161, 100] width 261 height 13
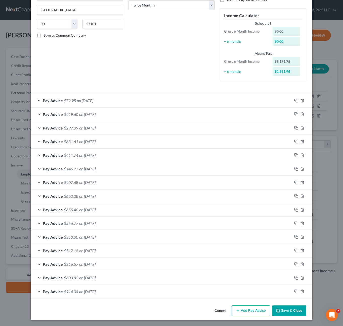
scroll to position [0, 0]
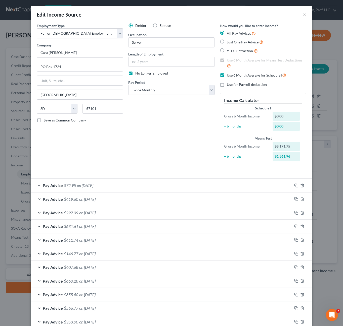
click at [167, 127] on div "Debtor Spouse Occupation Server Length of Employment No Longer Employed Pay Per…" at bounding box center [171, 96] width 91 height 147
drag, startPoint x: 193, startPoint y: 122, endPoint x: 261, endPoint y: 22, distance: 121.1
click at [193, 122] on div "Debtor Spouse Occupation Server Length of Employment No Longer Employed Pay Per…" at bounding box center [171, 96] width 91 height 147
drag, startPoint x: 177, startPoint y: 135, endPoint x: 230, endPoint y: 164, distance: 60.0
click at [177, 135] on div "Debtor Spouse Occupation Server Length of Employment No Longer Employed Pay Per…" at bounding box center [171, 96] width 91 height 147
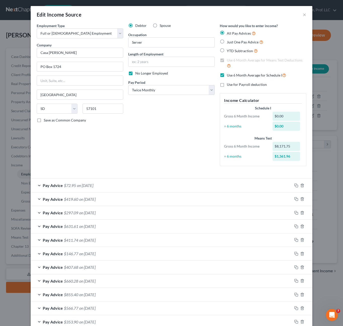
click at [165, 148] on div "Debtor Spouse Occupation Server Length of Employment No Longer Employed Pay Per…" at bounding box center [171, 96] width 91 height 147
click at [241, 42] on span "Just One Pay Advice" at bounding box center [243, 42] width 32 height 4
click at [232, 42] on input "Just One Pay Advice" at bounding box center [230, 40] width 3 height 3
radio input "true"
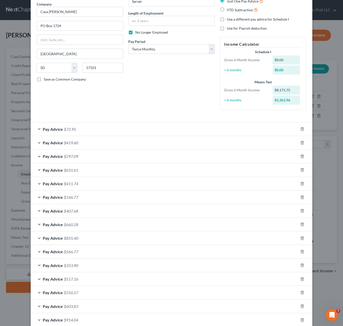
scroll to position [69, 0]
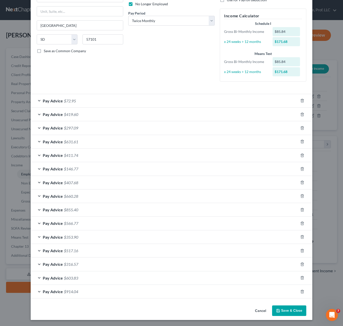
click at [87, 183] on div "Pay Advice $407.68" at bounding box center [164, 182] width 267 height 13
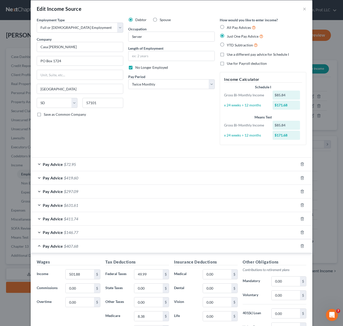
scroll to position [0, 0]
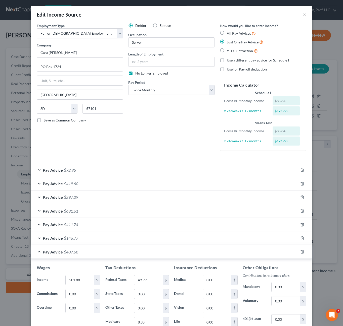
click at [235, 31] on span "All Pay Advices" at bounding box center [239, 33] width 24 height 4
click at [232, 31] on input "All Pay Advices" at bounding box center [230, 31] width 3 height 3
radio input "true"
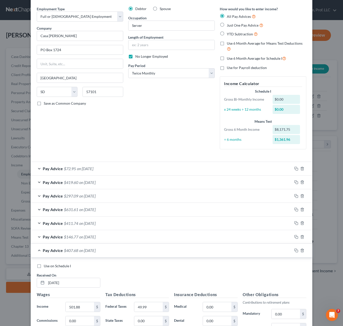
scroll to position [25, 0]
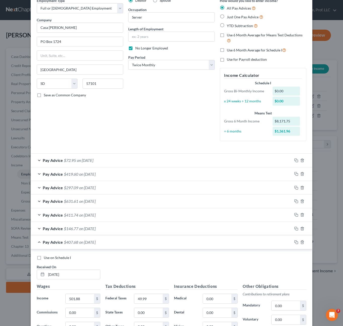
click at [46, 217] on span "Pay Advice" at bounding box center [53, 215] width 20 height 5
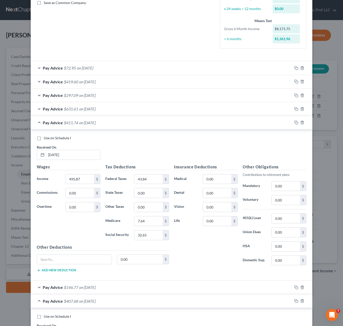
scroll to position [126, 0]
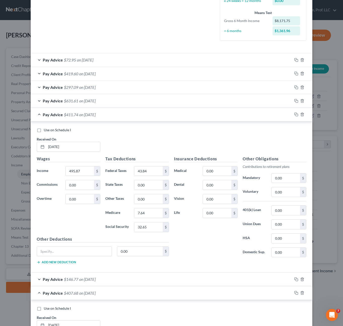
click at [63, 131] on span "Use on Schedule I" at bounding box center [57, 130] width 27 height 4
click at [49, 131] on input "Use on Schedule I" at bounding box center [47, 129] width 3 height 3
checkbox input "true"
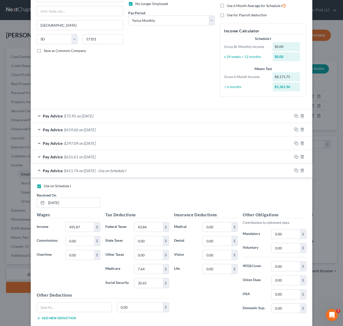
scroll to position [0, 0]
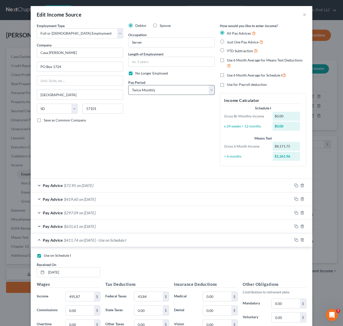
drag, startPoint x: 175, startPoint y: 154, endPoint x: 157, endPoint y: 92, distance: 64.4
click at [175, 152] on div "Debtor Spouse Occupation Server Length of Employment No Longer Employed Pay Per…" at bounding box center [171, 96] width 91 height 147
click at [157, 76] on label "No Longer Employed" at bounding box center [151, 73] width 33 height 5
click at [140, 74] on input "No Longer Employed" at bounding box center [138, 72] width 3 height 3
checkbox input "false"
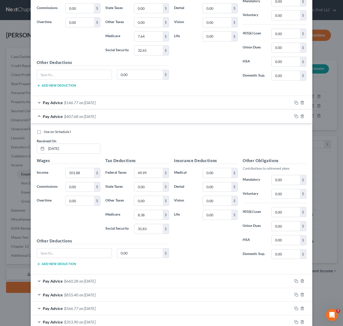
scroll to position [388, 0]
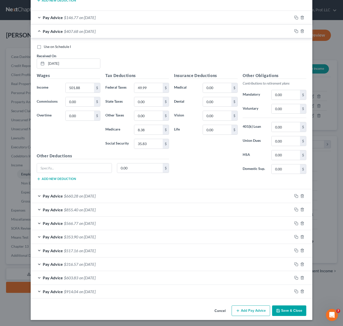
click at [293, 312] on button "Save & Close" at bounding box center [289, 311] width 34 height 11
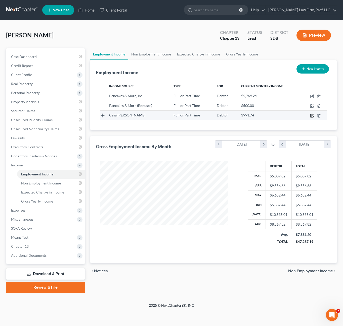
click at [312, 117] on icon "button" at bounding box center [312, 116] width 4 height 4
select select "0"
select select "43"
select select "1"
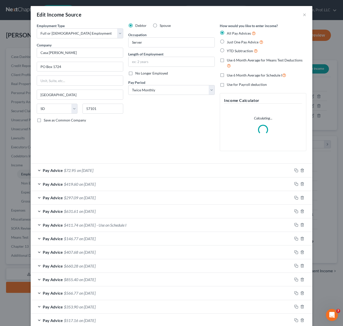
click at [116, 227] on span "- Use on Schedule I" at bounding box center [112, 225] width 30 height 5
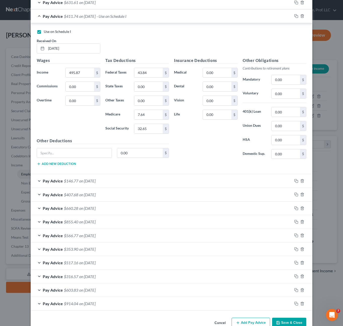
scroll to position [236, 0]
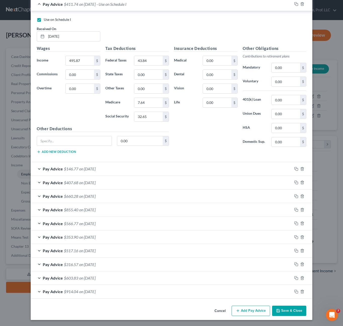
click at [285, 311] on button "Save & Close" at bounding box center [289, 311] width 34 height 11
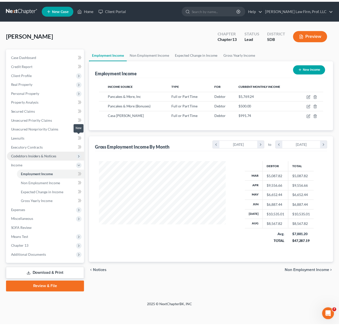
scroll to position [90, 138]
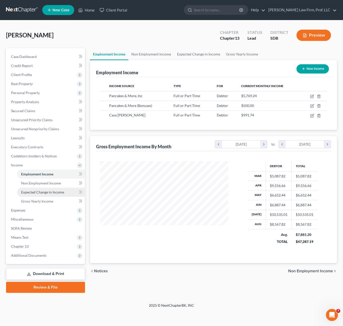
click at [43, 194] on span "Expected Change in Income" at bounding box center [42, 192] width 43 height 4
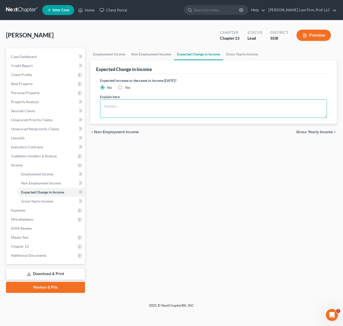
click at [152, 118] on textarea at bounding box center [213, 109] width 227 height 19
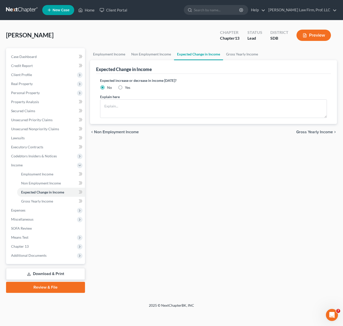
click at [125, 88] on label "Yes" at bounding box center [127, 87] width 5 height 5
click at [127, 88] on input "Yes" at bounding box center [128, 86] width 3 height 3
radio input "true"
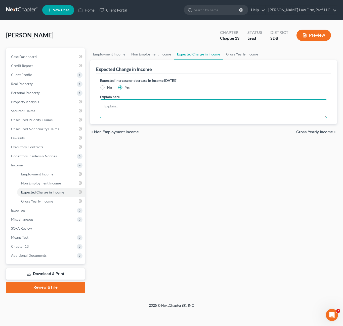
click at [121, 109] on textarea at bounding box center [213, 109] width 227 height 19
type textarea "Debtor has been filling in at family restaurant at [GEOGRAPHIC_DATA] while the …"
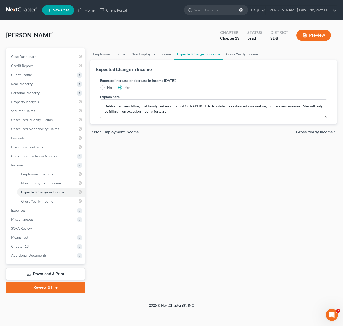
drag, startPoint x: 178, startPoint y: 149, endPoint x: 130, endPoint y: 190, distance: 63.2
click at [178, 149] on div "Employment Income Non Employment Income Expected Change in Income Gross Yearly …" at bounding box center [213, 170] width 252 height 245
drag, startPoint x: 54, startPoint y: 203, endPoint x: 68, endPoint y: 197, distance: 15.5
click at [54, 203] on link "Gross Yearly Income" at bounding box center [51, 201] width 68 height 9
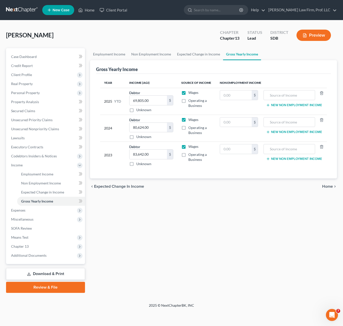
drag, startPoint x: 163, startPoint y: 212, endPoint x: 86, endPoint y: 177, distance: 84.5
click at [163, 212] on div "Employment Income Non Employment Income Expected Change in Income Gross Yearly …" at bounding box center [213, 170] width 252 height 245
click at [25, 211] on span "Expenses" at bounding box center [18, 210] width 14 height 4
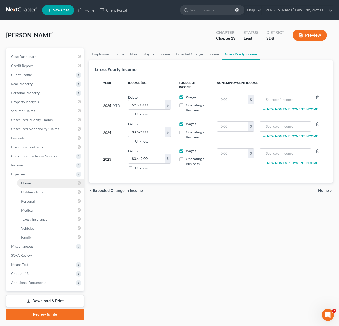
click at [30, 186] on link "Home" at bounding box center [50, 183] width 67 height 9
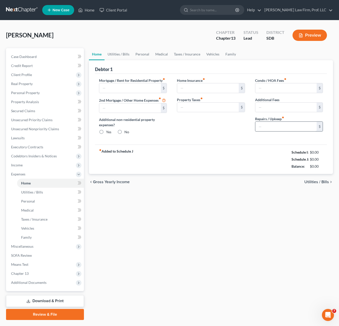
type input "1,318.09"
type input "600.00"
radio input "true"
type input "0.00"
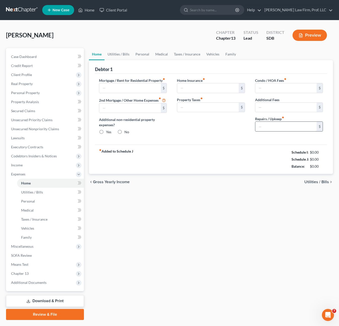
type input "110.00"
type input "0.00"
type input "50.00"
click at [200, 132] on div "Home Insurance fiber_manual_record 0.00 $ Property Taxes fiber_manual_record 0.…" at bounding box center [211, 108] width 78 height 61
click at [221, 132] on div "Home Insurance fiber_manual_record 0.00 $ Property Taxes fiber_manual_record 0.…" at bounding box center [211, 108] width 78 height 61
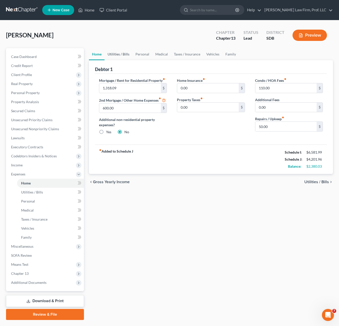
click at [125, 56] on link "Utilities / Bills" at bounding box center [119, 54] width 28 height 12
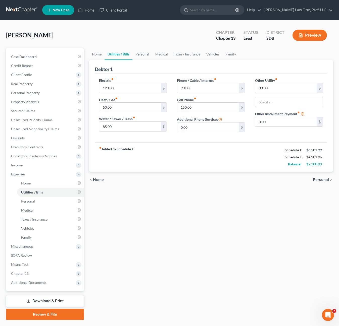
click at [140, 53] on link "Personal" at bounding box center [142, 54] width 20 height 12
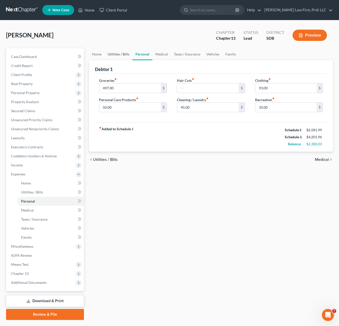
click at [124, 55] on link "Utilities / Bills" at bounding box center [119, 54] width 28 height 12
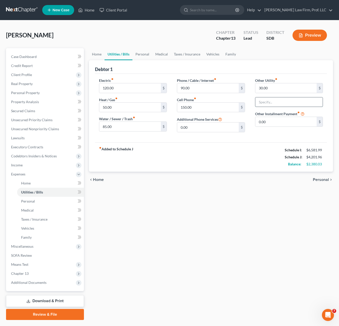
click at [266, 105] on input "text" at bounding box center [288, 103] width 67 height 10
type input "Streaming services"
drag, startPoint x: 250, startPoint y: 169, endPoint x: 264, endPoint y: 131, distance: 40.6
click at [249, 169] on div "fiber_manual_record Added to Schedule J Schedule I: $6,581.99 Schedule J: $4,20…" at bounding box center [211, 156] width 232 height 29
click at [145, 56] on link "Personal" at bounding box center [142, 54] width 20 height 12
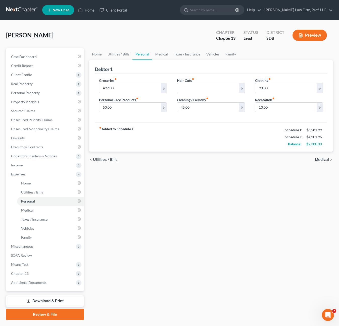
click at [168, 127] on div "fiber_manual_record Added to Schedule J Schedule I: $6,581.99 Schedule J: $4,20…" at bounding box center [211, 136] width 232 height 29
click at [168, 125] on div "fiber_manual_record Added to Schedule J Schedule I: $6,581.99 Schedule J: $4,20…" at bounding box center [211, 136] width 232 height 29
click at [171, 122] on div "fiber_manual_record Added to Schedule J Schedule I: $6,581.99 Schedule J: $4,20…" at bounding box center [211, 136] width 232 height 29
drag, startPoint x: 198, startPoint y: 128, endPoint x: 172, endPoint y: 125, distance: 25.8
click at [197, 129] on div "fiber_manual_record Added to Schedule J Schedule I: $6,581.99 Schedule J: $4,20…" at bounding box center [211, 136] width 232 height 29
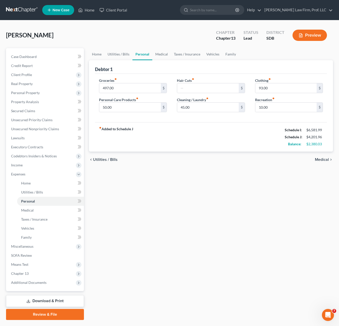
click at [216, 181] on div "Home Utilities / Bills Personal Medical Taxes / Insurance Vehicles Family Debto…" at bounding box center [210, 184] width 249 height 272
click at [164, 55] on link "Medical" at bounding box center [161, 54] width 19 height 12
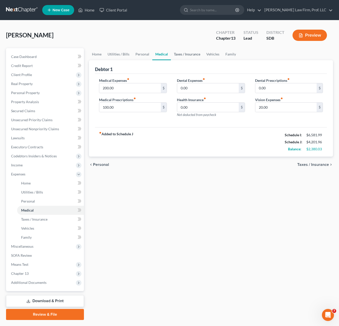
click at [190, 55] on link "Taxes / Insurance" at bounding box center [187, 54] width 32 height 12
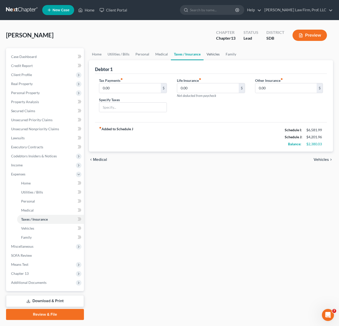
click at [213, 54] on link "Vehicles" at bounding box center [213, 54] width 19 height 12
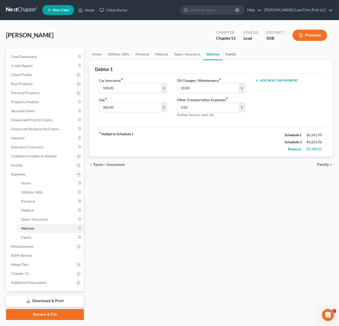
click at [234, 54] on link "Family" at bounding box center [230, 54] width 17 height 12
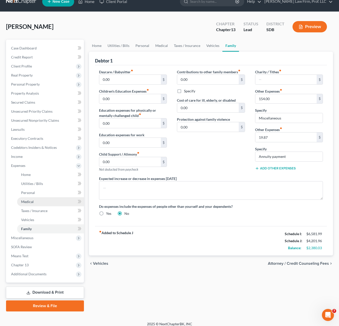
scroll to position [13, 0]
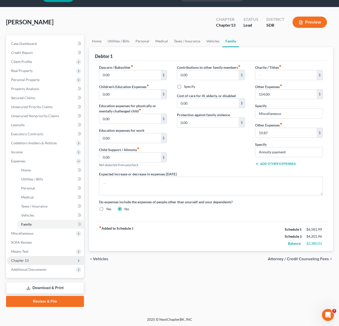
click at [31, 259] on span "Chapter 13" at bounding box center [45, 260] width 77 height 9
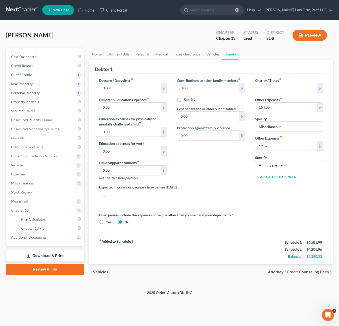
scroll to position [0, 0]
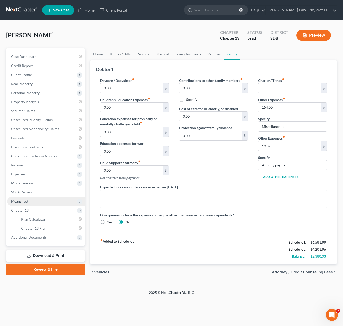
click at [26, 200] on span "Means Test" at bounding box center [19, 201] width 17 height 4
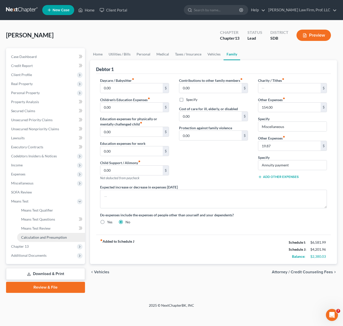
click at [48, 238] on span "Calculation and Presumption" at bounding box center [44, 237] width 46 height 4
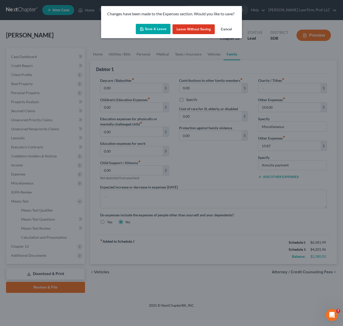
click at [159, 26] on button "Save & Leave" at bounding box center [153, 29] width 35 height 11
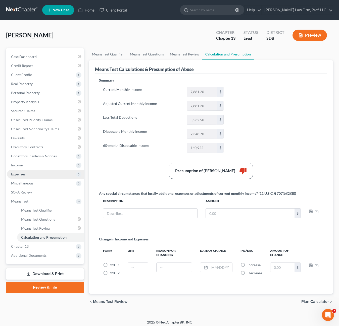
click at [13, 174] on span "Expenses" at bounding box center [18, 174] width 14 height 4
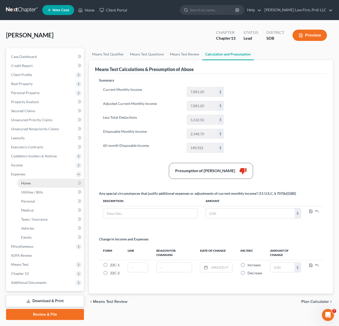
click at [20, 184] on link "Home" at bounding box center [50, 183] width 67 height 9
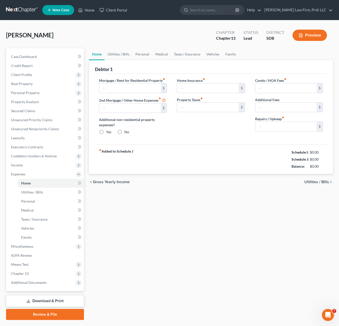
type input "1,318.09"
type input "600.00"
radio input "true"
type input "0.00"
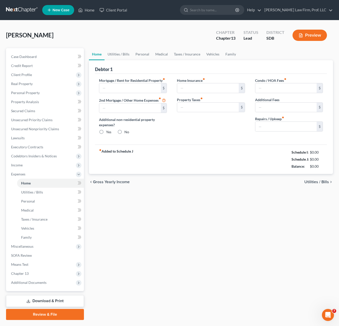
type input "110.00"
type input "0.00"
type input "50.00"
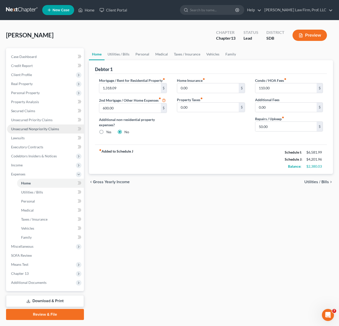
click at [230, 231] on div "Home Utilities / Bills Personal Medical Taxes / Insurance Vehicles Family Debto…" at bounding box center [210, 184] width 249 height 272
drag, startPoint x: 30, startPoint y: 104, endPoint x: 47, endPoint y: 104, distance: 17.1
click at [30, 104] on span "Property Analysis" at bounding box center [25, 102] width 28 height 4
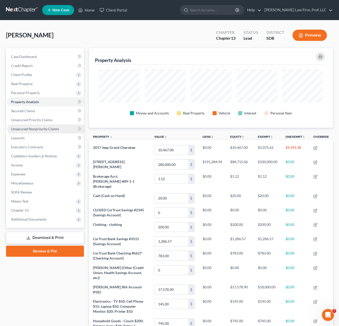
click at [37, 131] on span "Unsecured Nonpriority Claims" at bounding box center [35, 129] width 48 height 4
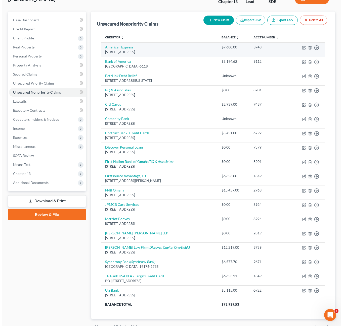
scroll to position [65, 0]
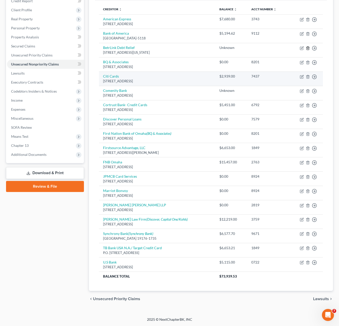
drag, startPoint x: 307, startPoint y: 48, endPoint x: 307, endPoint y: 81, distance: 32.4
click at [307, 81] on tbody "[GEOGRAPHIC_DATA] $7,680.00 3743 Move to D Move to E Move to G Move to Notice O…" at bounding box center [211, 147] width 224 height 267
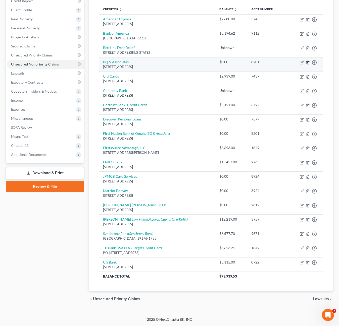
click at [307, 62] on icon "button" at bounding box center [308, 62] width 2 height 3
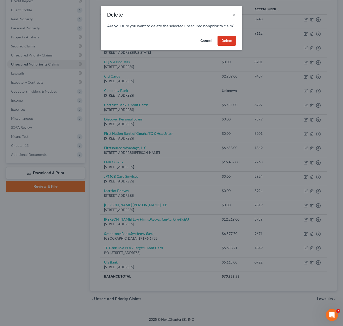
click at [226, 46] on button "Delete" at bounding box center [226, 41] width 18 height 10
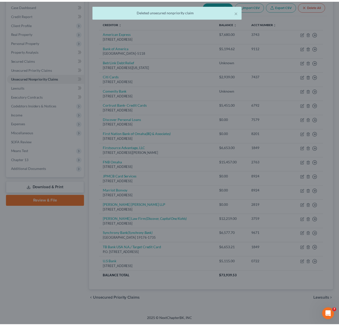
scroll to position [51, 0]
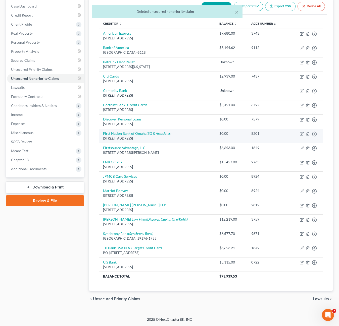
click at [163, 134] on icon "(BQ & Associates)" at bounding box center [159, 133] width 25 height 4
select select "30"
select select "0"
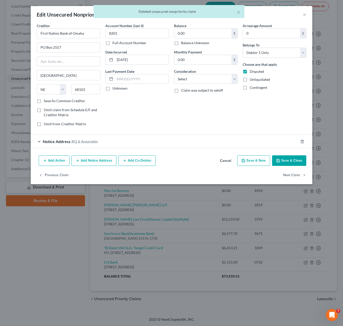
click at [107, 141] on div "Notice Address BQ & Associates" at bounding box center [164, 141] width 267 height 13
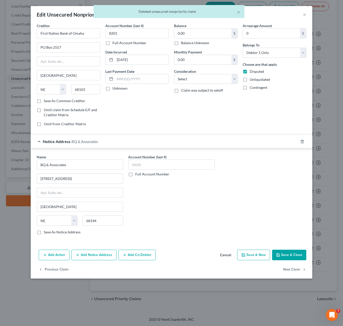
click at [227, 255] on button "Cancel" at bounding box center [225, 256] width 19 height 10
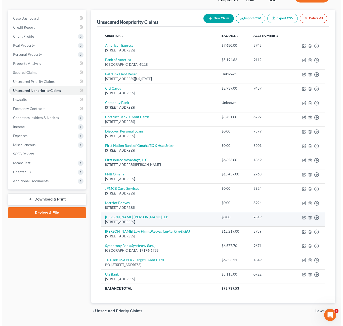
scroll to position [50, 0]
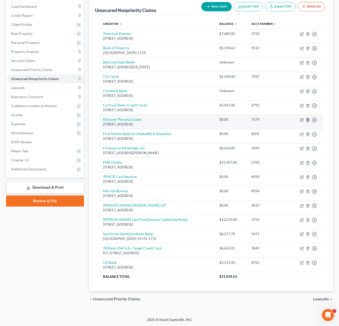
click at [308, 121] on icon "button" at bounding box center [308, 120] width 4 height 4
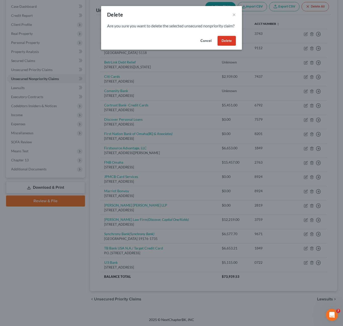
click at [232, 43] on button "Delete" at bounding box center [226, 41] width 18 height 10
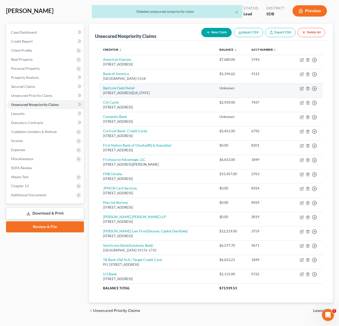
scroll to position [36, 0]
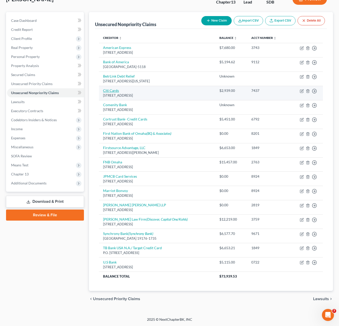
click at [114, 91] on link "Citi Cards" at bounding box center [111, 90] width 16 height 4
select select "43"
select select "0"
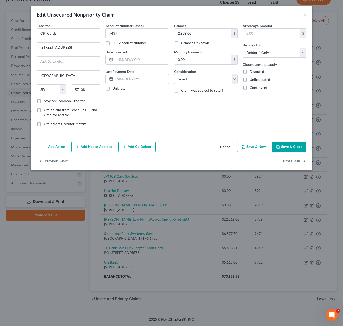
click at [188, 43] on label "Balance Unknown" at bounding box center [195, 42] width 28 height 5
click at [186, 43] on input "Balance Unknown" at bounding box center [184, 41] width 3 height 3
checkbox input "true"
type input "0.00"
click at [194, 41] on label "Balance Unknown" at bounding box center [195, 42] width 28 height 5
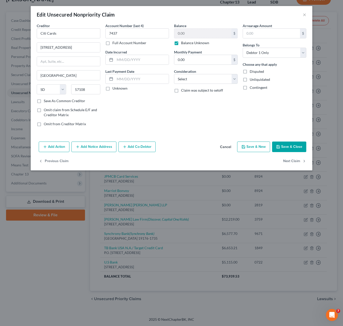
click at [186, 41] on input "Balance Unknown" at bounding box center [184, 41] width 3 height 3
checkbox input "false"
click at [222, 148] on button "Cancel" at bounding box center [225, 147] width 19 height 10
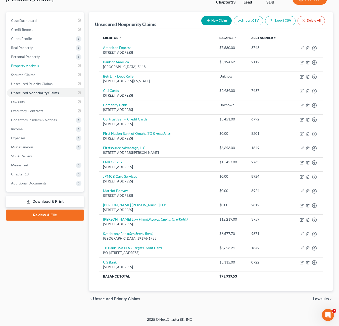
drag, startPoint x: 33, startPoint y: 65, endPoint x: 290, endPoint y: 137, distance: 266.0
click at [33, 65] on span "Property Analysis" at bounding box center [25, 66] width 28 height 4
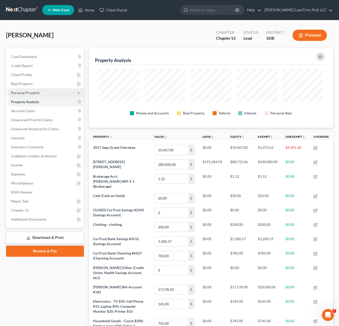
click at [33, 91] on span "Personal Property" at bounding box center [25, 93] width 29 height 4
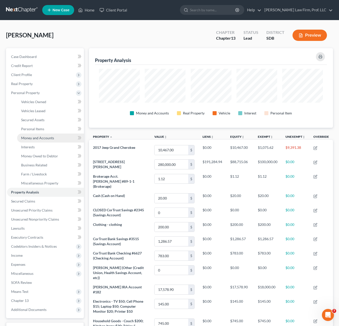
click at [43, 140] on span "Money and Accounts" at bounding box center [37, 138] width 33 height 4
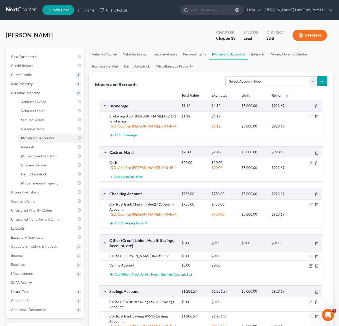
click at [314, 36] on button "Preview" at bounding box center [310, 35] width 34 height 11
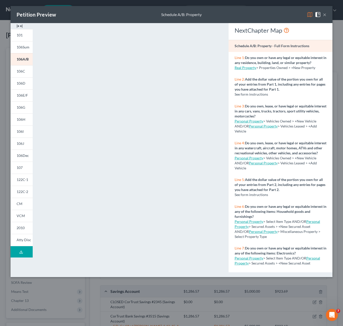
drag, startPoint x: 213, startPoint y: 303, endPoint x: 219, endPoint y: 290, distance: 13.7
click at [213, 302] on div "Petition Preview Schedule A/B: Property × 101 106Sum 106A/B 106C 106D 106E/F 10…" at bounding box center [171, 163] width 343 height 326
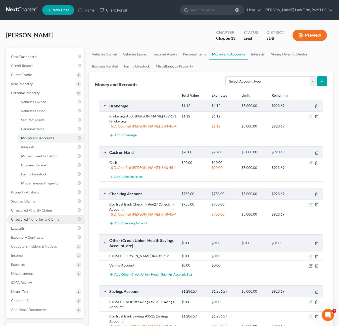
click at [34, 220] on span "Unsecured Nonpriority Claims" at bounding box center [35, 219] width 48 height 4
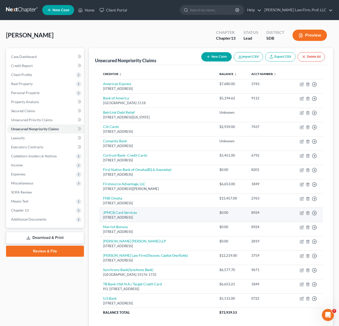
scroll to position [36, 0]
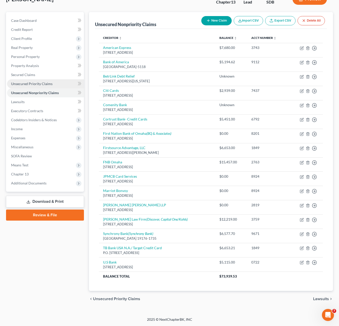
click at [42, 83] on span "Unsecured Priority Claims" at bounding box center [31, 84] width 41 height 4
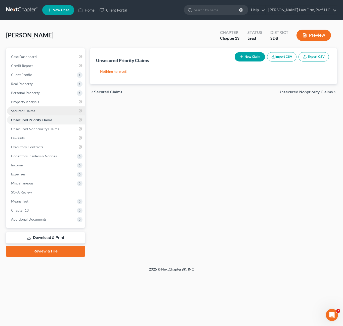
click at [26, 111] on span "Secured Claims" at bounding box center [23, 111] width 24 height 4
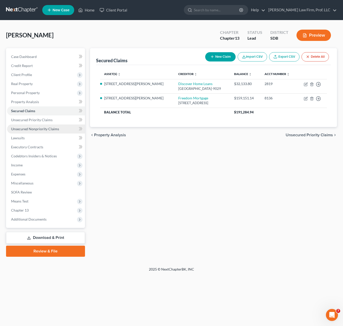
click at [39, 131] on span "Unsecured Nonpriority Claims" at bounding box center [35, 129] width 48 height 4
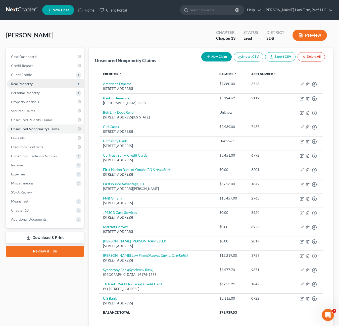
click at [29, 84] on span "Real Property" at bounding box center [22, 84] width 22 height 4
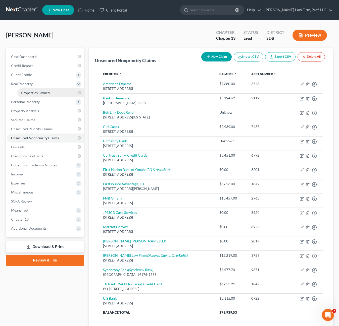
click at [49, 95] on link "Properties Owned" at bounding box center [50, 92] width 67 height 9
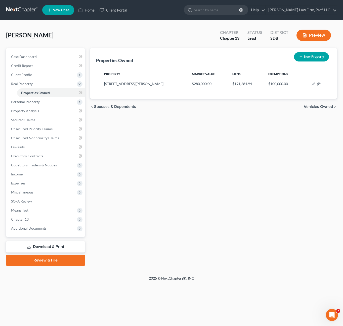
drag, startPoint x: 235, startPoint y: 109, endPoint x: 228, endPoint y: 103, distance: 9.6
click at [234, 109] on div "chevron_left Spouses & Dependents Vehicles Owned chevron_right" at bounding box center [213, 107] width 247 height 16
click at [312, 84] on icon "button" at bounding box center [313, 84] width 2 height 2
select select "43"
select select "48"
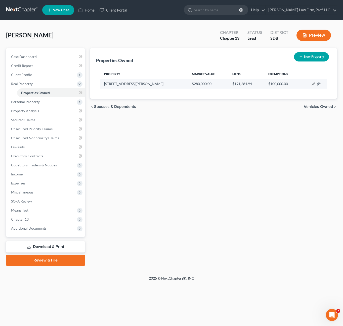
select select "0"
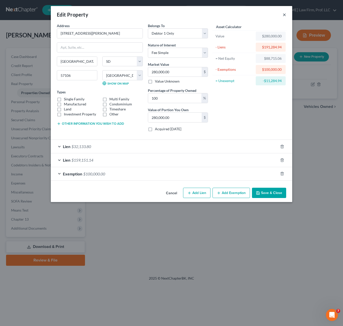
click at [285, 14] on button "×" at bounding box center [284, 15] width 4 height 6
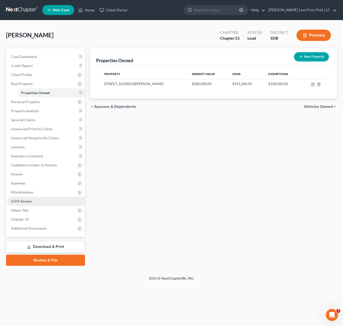
drag, startPoint x: 220, startPoint y: 206, endPoint x: 77, endPoint y: 204, distance: 142.3
click at [219, 206] on div "Properties Owned New Property Property Market Value Liens Exemptions [STREET_AD…" at bounding box center [213, 157] width 252 height 218
drag, startPoint x: 179, startPoint y: 176, endPoint x: 84, endPoint y: 129, distance: 106.0
click at [164, 164] on div "Properties Owned New Property Property Market Value Liens Exemptions [STREET_AD…" at bounding box center [213, 157] width 252 height 218
click at [38, 135] on link "Unsecured Nonpriority Claims" at bounding box center [46, 138] width 78 height 9
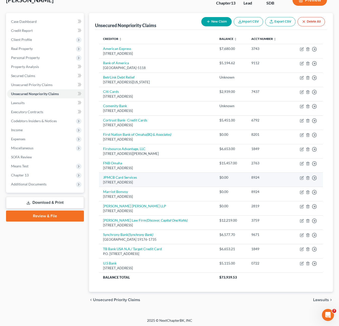
scroll to position [36, 0]
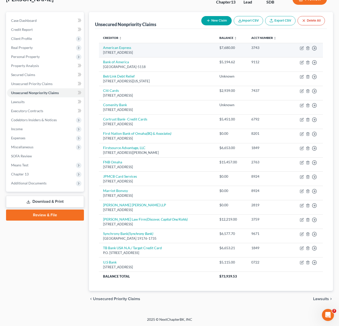
drag, startPoint x: 108, startPoint y: 46, endPoint x: 200, endPoint y: 55, distance: 92.4
click at [101, 44] on td "American Express [STREET_ADDRESS]" at bounding box center [157, 50] width 116 height 14
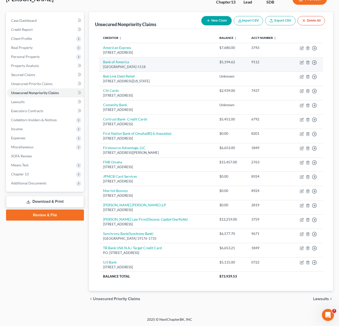
drag, startPoint x: 200, startPoint y: 55, endPoint x: 264, endPoint y: 63, distance: 64.6
click at [194, 55] on td "American Express [STREET_ADDRESS]" at bounding box center [157, 50] width 116 height 14
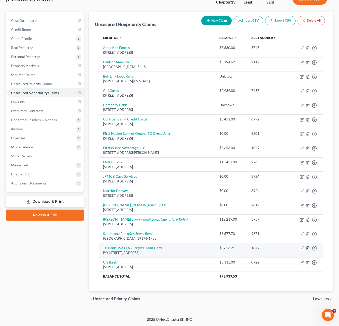
drag, startPoint x: 267, startPoint y: 285, endPoint x: 307, endPoint y: 248, distance: 54.7
click at [267, 285] on div "Creditor expand_more expand_less unfold_more Balance expand_more expand_less un…" at bounding box center [211, 160] width 232 height 262
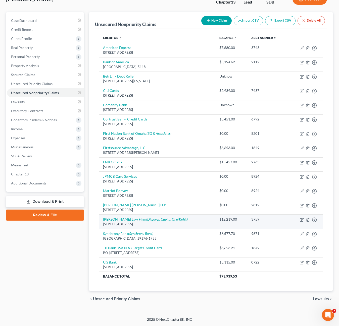
drag, startPoint x: 249, startPoint y: 303, endPoint x: 277, endPoint y: 224, distance: 82.9
click at [249, 303] on div "chevron_left Unsecured Priority Claims Lawsuits chevron_right" at bounding box center [211, 299] width 244 height 16
click at [263, 294] on div "chevron_left Unsecured Priority Claims Lawsuits chevron_right" at bounding box center [211, 299] width 244 height 16
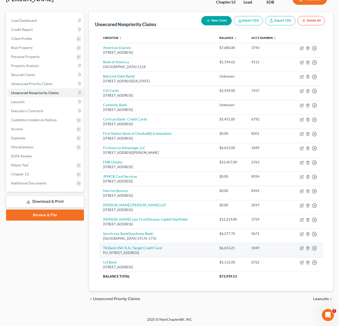
drag, startPoint x: 161, startPoint y: 301, endPoint x: 208, endPoint y: 248, distance: 70.4
click at [161, 301] on div "chevron_left Unsecured Priority Claims Lawsuits chevron_right" at bounding box center [211, 299] width 244 height 16
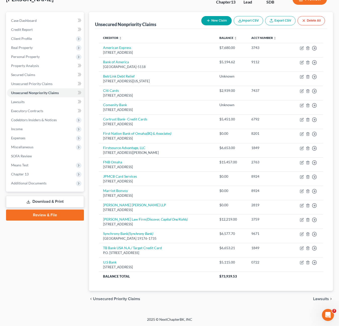
click at [282, 270] on td "0722" at bounding box center [267, 265] width 41 height 14
click at [184, 296] on div "chevron_left Unsecured Priority Claims Lawsuits chevron_right" at bounding box center [211, 299] width 244 height 16
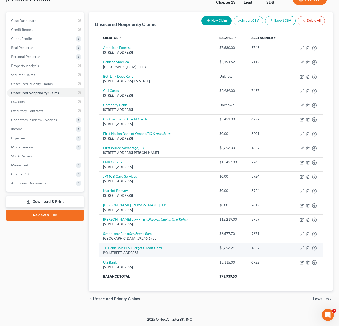
drag, startPoint x: 189, startPoint y: 308, endPoint x: 259, endPoint y: 251, distance: 90.5
click at [189, 308] on div "Petition Navigation Case Dashboard Payments Invoices Payments Payments Credit R…" at bounding box center [169, 161] width 327 height 299
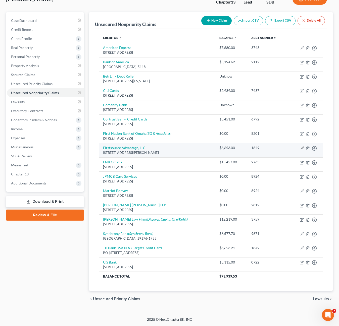
click at [302, 149] on icon "button" at bounding box center [302, 148] width 2 height 2
select select "35"
select select "14"
select select "0"
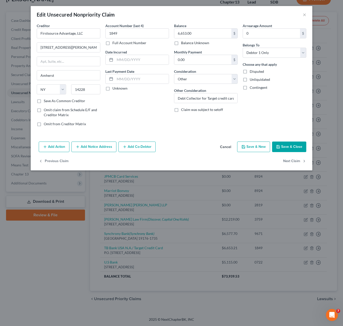
click at [193, 45] on label "Balance Unknown" at bounding box center [195, 42] width 28 height 5
click at [186, 44] on input "Balance Unknown" at bounding box center [184, 41] width 3 height 3
checkbox input "true"
type input "0.00"
click at [287, 145] on button "Save & Close" at bounding box center [289, 147] width 34 height 11
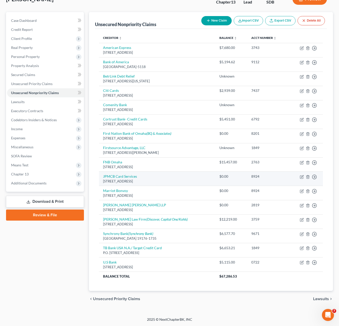
drag, startPoint x: 269, startPoint y: 299, endPoint x: 277, endPoint y: 184, distance: 115.1
click at [269, 299] on div "chevron_left Unsecured Priority Claims Lawsuits chevron_right" at bounding box center [211, 299] width 244 height 16
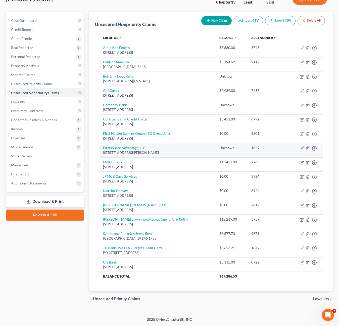
click at [302, 149] on icon "button" at bounding box center [302, 149] width 4 height 4
select select "35"
select select "14"
select select "0"
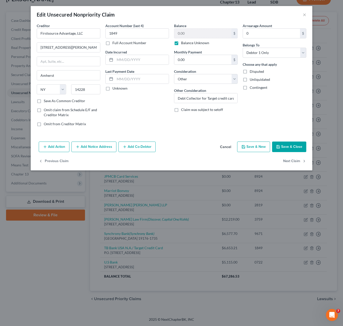
click at [199, 42] on label "Balance Unknown" at bounding box center [195, 42] width 28 height 5
click at [186, 42] on input "Balance Unknown" at bounding box center [184, 41] width 3 height 3
checkbox input "false"
click at [205, 32] on input "0.00" at bounding box center [202, 34] width 57 height 10
click at [295, 142] on button "Save & Close" at bounding box center [289, 147] width 34 height 11
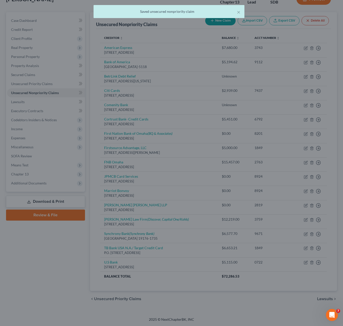
type input "5,000.00"
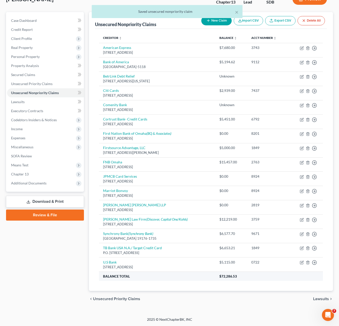
click at [271, 278] on th "$72,286.53" at bounding box center [269, 276] width 108 height 9
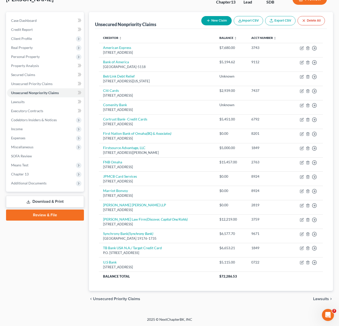
drag, startPoint x: 171, startPoint y: 294, endPoint x: 302, endPoint y: 295, distance: 131.7
click at [171, 294] on div "chevron_left Unsecured Priority Claims Lawsuits chevron_right" at bounding box center [211, 299] width 244 height 16
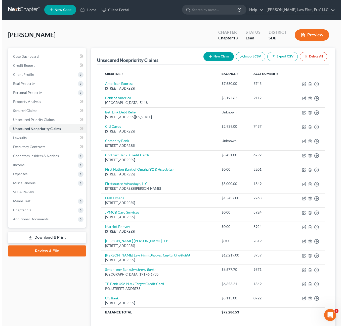
scroll to position [0, 0]
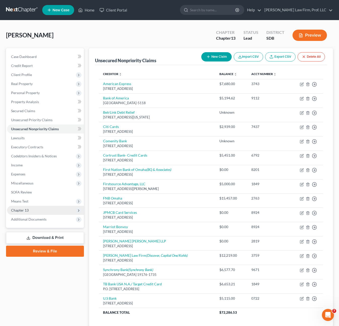
drag, startPoint x: 33, startPoint y: 202, endPoint x: 62, endPoint y: 206, distance: 29.1
click at [33, 202] on span "Means Test" at bounding box center [45, 201] width 77 height 9
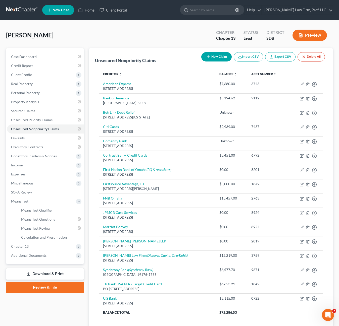
click at [53, 311] on div "Case Dashboard Payments Invoices Payments Payments Credit Report Client Profile" at bounding box center [45, 195] width 83 height 295
click at [52, 276] on link "Download & Print" at bounding box center [45, 274] width 78 height 12
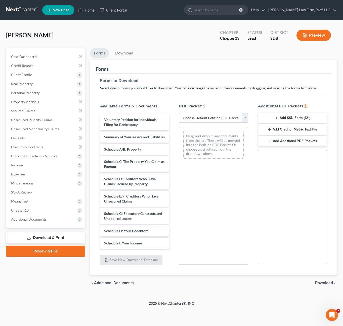
drag, startPoint x: 226, startPoint y: 119, endPoint x: 236, endPoint y: 121, distance: 10.4
click at [226, 119] on select "Choose Default Petition PDF Packet Complete Bankruptcy Petition (all forms and …" at bounding box center [213, 118] width 69 height 10
select select "0"
click at [179, 113] on select "Choose Default Petition PDF Packet Complete Bankruptcy Petition (all forms and …" at bounding box center [213, 118] width 69 height 10
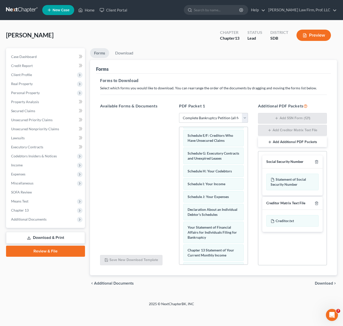
scroll to position [214, 0]
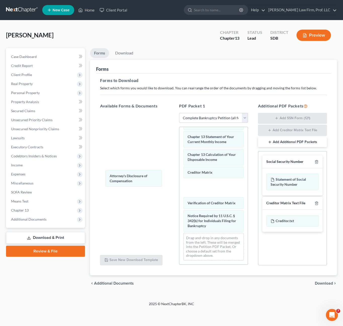
drag, startPoint x: 222, startPoint y: 226, endPoint x: 177, endPoint y: 199, distance: 52.8
click at [179, 181] on div "Attorney's Disclosure of Compensation Voluntary Petition for Individuals Filing…" at bounding box center [213, 96] width 68 height 337
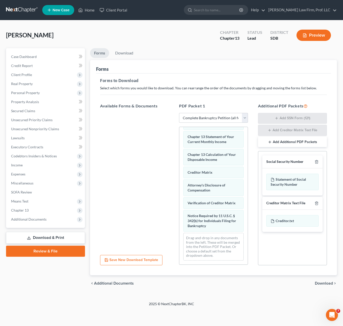
click at [179, 176] on div "Voluntary Petition for Individuals Filing for Bankruptcy Summary of Your Assets…" at bounding box center [213, 96] width 68 height 337
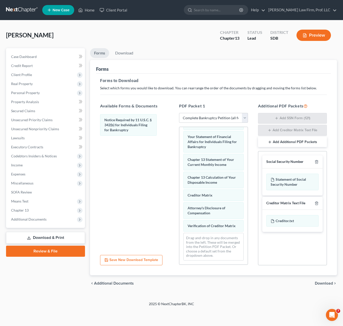
scroll to position [191, 0]
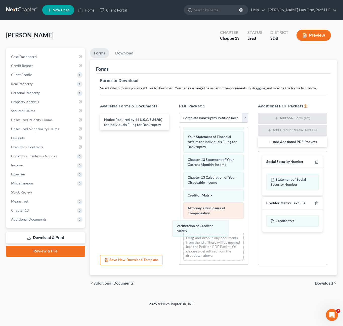
drag, startPoint x: 195, startPoint y: 223, endPoint x: 210, endPoint y: 227, distance: 15.7
click at [179, 193] on div "Verification of Creditor Matrix Voluntary Petition for Individuals Filing for B…" at bounding box center [213, 108] width 68 height 314
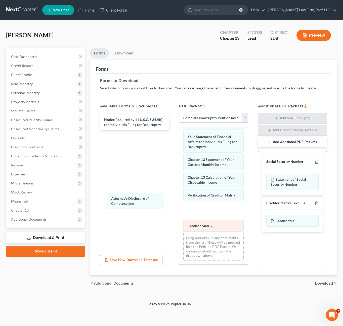
drag, startPoint x: 211, startPoint y: 230, endPoint x: 215, endPoint y: 221, distance: 10.3
click at [179, 198] on div "Attorney's Disclosure of Compensation Voluntary Petition for Individuals Filing…" at bounding box center [213, 108] width 68 height 314
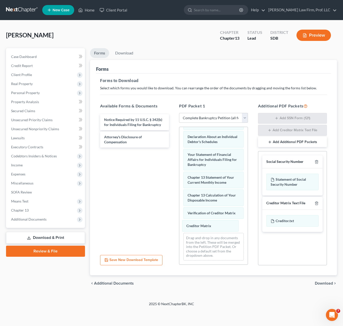
drag, startPoint x: 210, startPoint y: 225, endPoint x: 156, endPoint y: 209, distance: 55.6
click at [179, 207] on div "Creditor Matrix Voluntary Petition for Individuals Filing for Bankruptcy Summar…" at bounding box center [213, 117] width 68 height 296
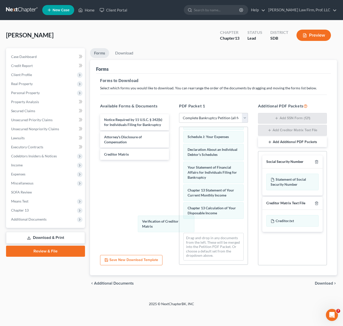
drag, startPoint x: 164, startPoint y: 223, endPoint x: 95, endPoint y: 190, distance: 76.2
click at [179, 198] on div "Verification of Creditor Matrix Voluntary Petition for Individuals Filing for B…" at bounding box center [213, 123] width 68 height 283
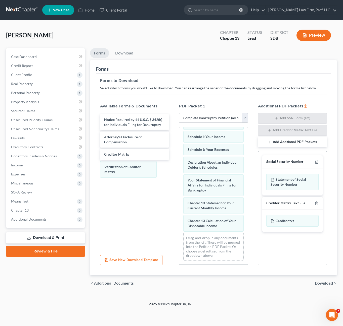
scroll to position [148, 0]
click at [124, 45] on div "[PERSON_NAME] Upgraded Chapter Chapter 13 Status Lead District SDB Preview" at bounding box center [171, 37] width 331 height 22
click at [124, 50] on link "Download" at bounding box center [124, 53] width 26 height 10
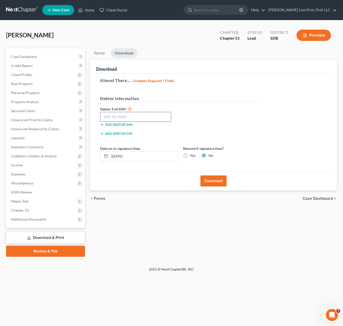
drag, startPoint x: 118, startPoint y: 103, endPoint x: 120, endPoint y: 114, distance: 11.2
click at [118, 107] on div "Debtor Information Debtor Full SSN * Add debtor SSN Add debtor ITIN" at bounding box center [181, 118] width 166 height 44
drag, startPoint x: 120, startPoint y: 114, endPoint x: 128, endPoint y: 116, distance: 8.1
click at [120, 115] on input "text" at bounding box center [135, 117] width 71 height 10
type input "000-00-0000"
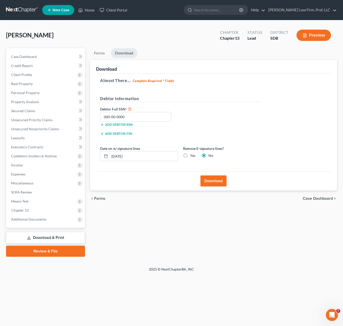
click at [208, 176] on button "Download" at bounding box center [213, 181] width 26 height 11
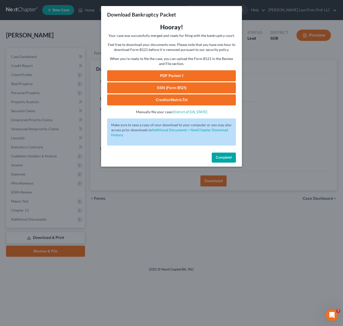
drag, startPoint x: 174, startPoint y: 77, endPoint x: 166, endPoint y: 66, distance: 13.2
click at [174, 77] on link "PDF Packet 1" at bounding box center [171, 75] width 129 height 11
drag, startPoint x: 224, startPoint y: 156, endPoint x: 263, endPoint y: 129, distance: 47.3
click at [224, 156] on span "Complete!" at bounding box center [224, 158] width 16 height 4
